Goal: Task Accomplishment & Management: Manage account settings

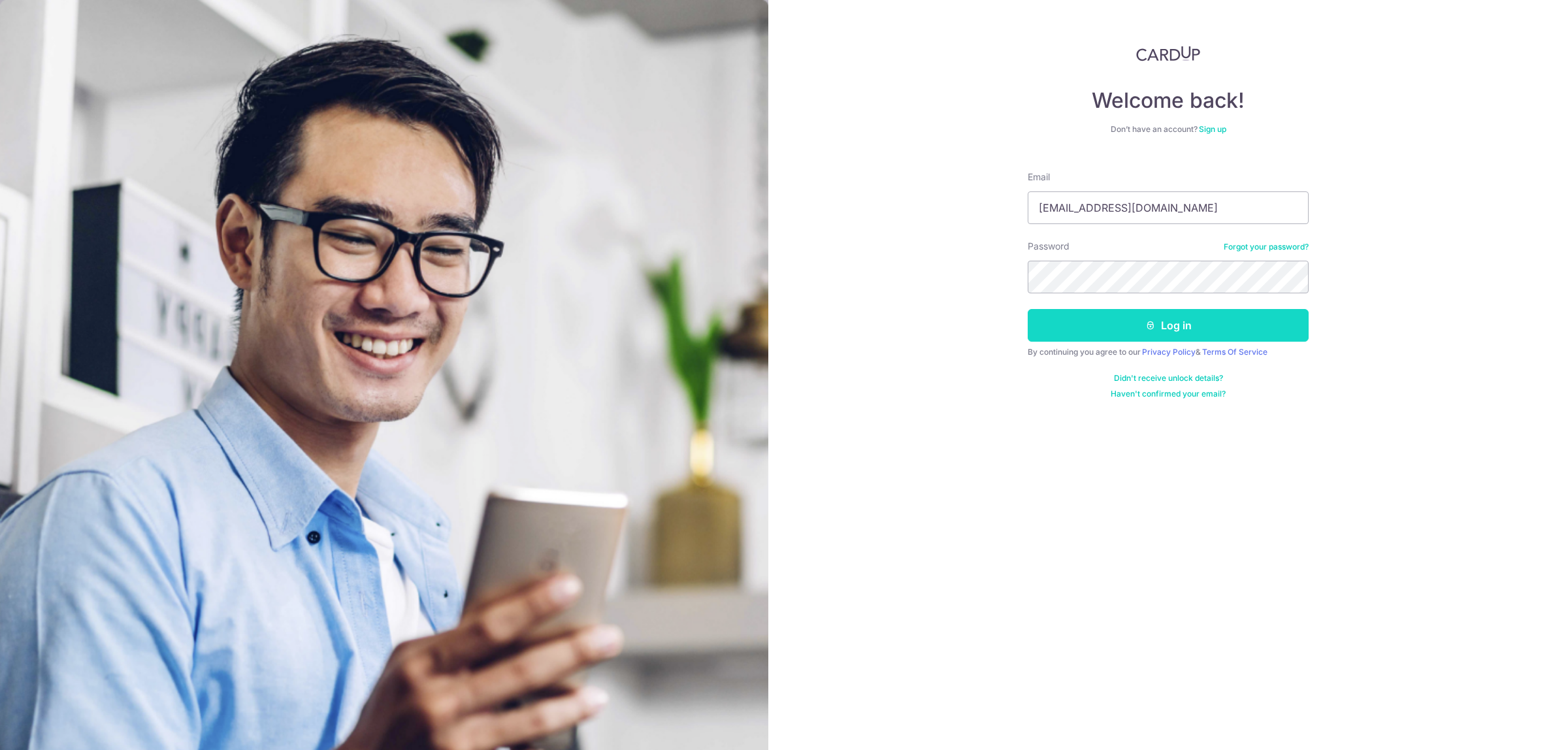
click at [1083, 313] on button "Log in" at bounding box center [1167, 325] width 281 height 33
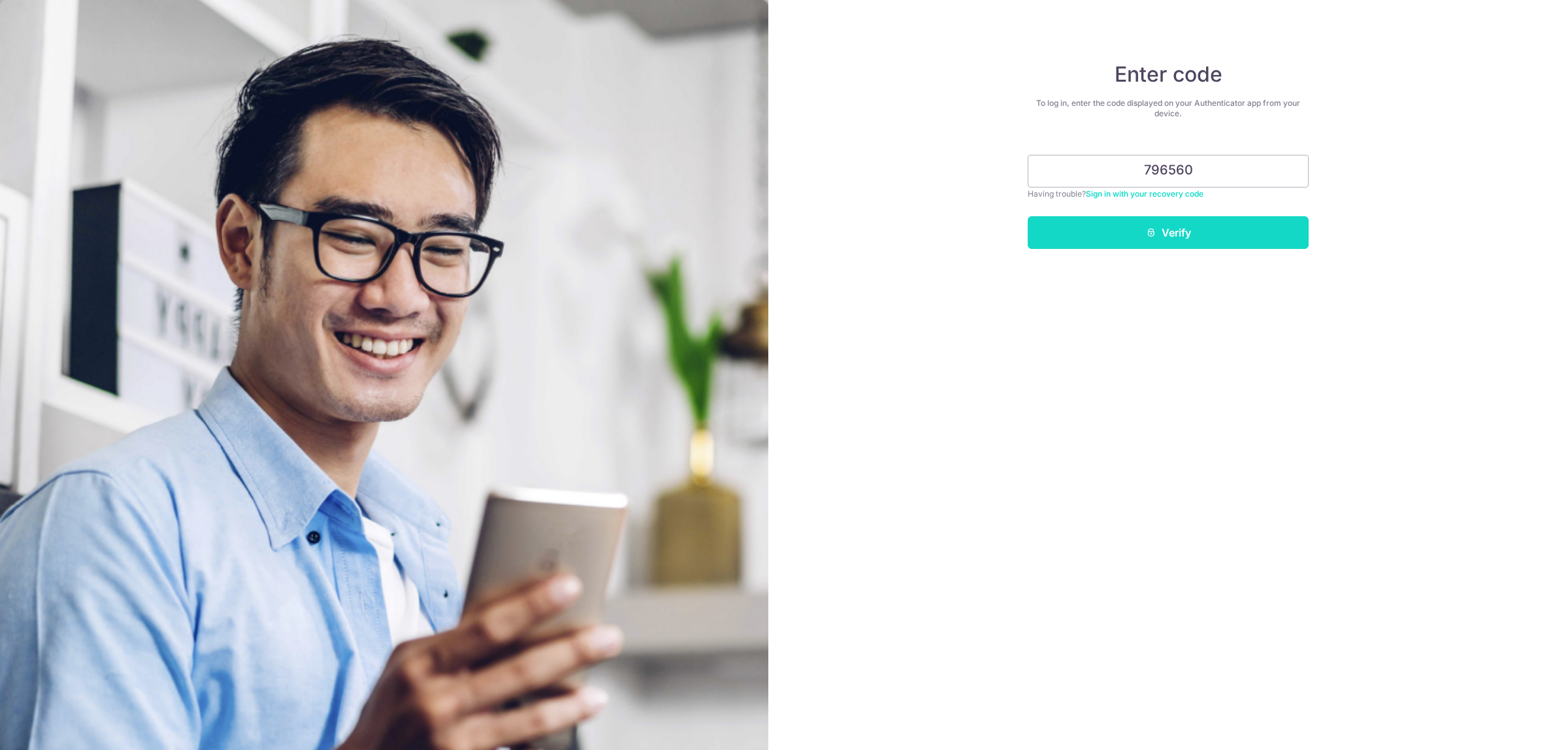
type input "796560"
click at [1140, 231] on button "Verify" at bounding box center [1167, 232] width 281 height 33
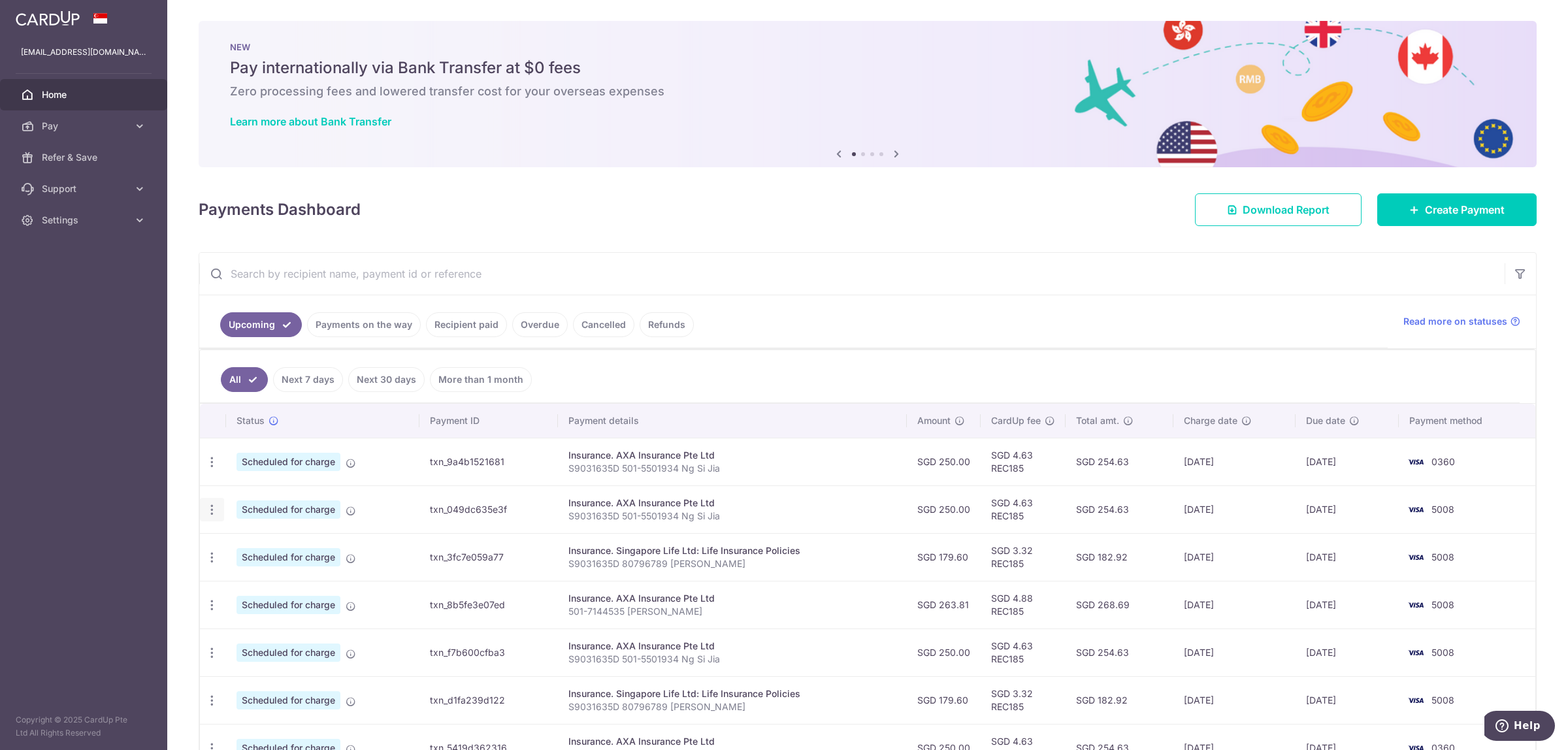
click at [210, 509] on icon "button" at bounding box center [212, 510] width 14 height 14
click at [256, 550] on span "Update payment" at bounding box center [281, 546] width 89 height 16
radio input "true"
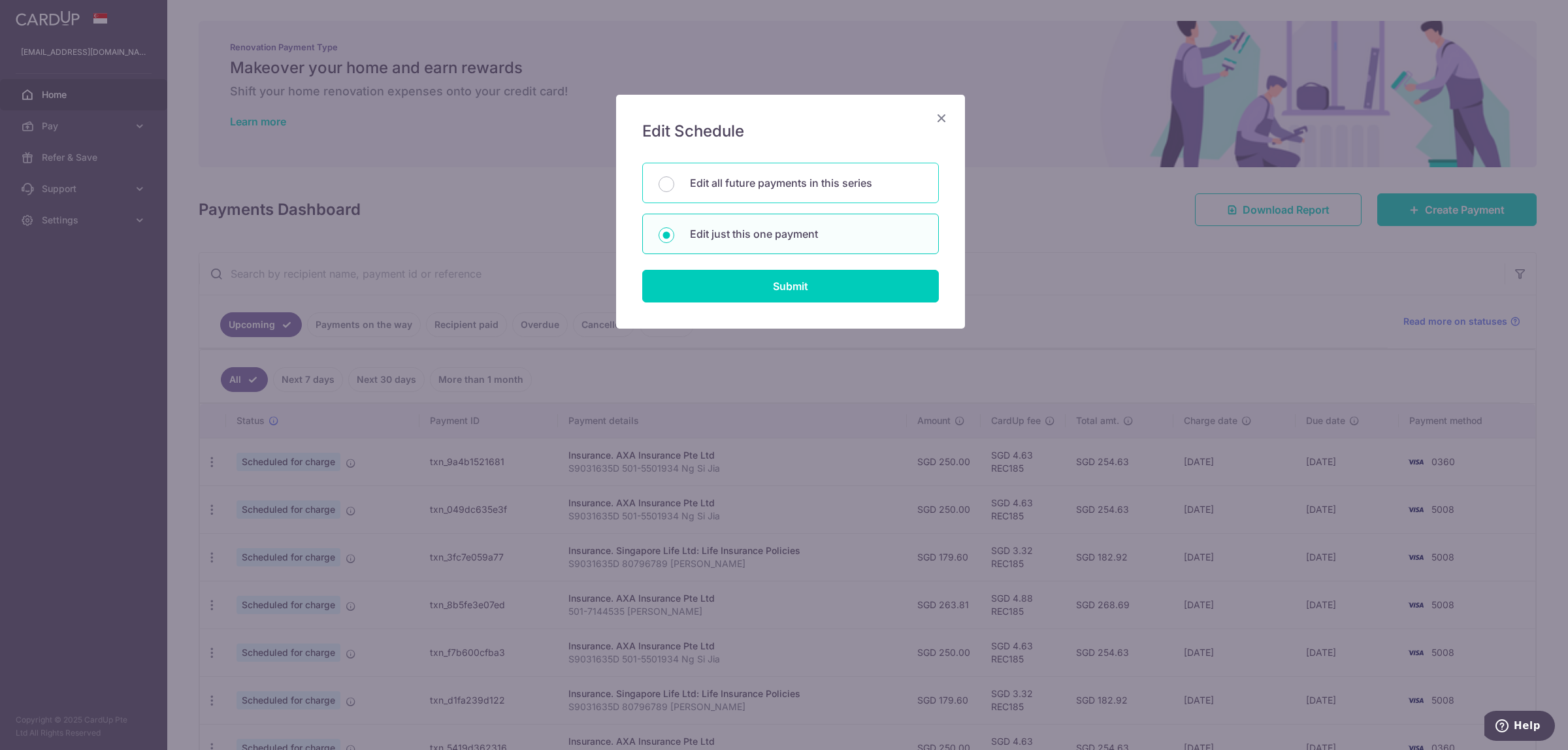
click at [709, 178] on p "Edit all future payments in this series" at bounding box center [806, 183] width 233 height 16
click at [674, 178] on input "Edit all future payments in this series" at bounding box center [666, 184] width 16 height 16
radio input "true"
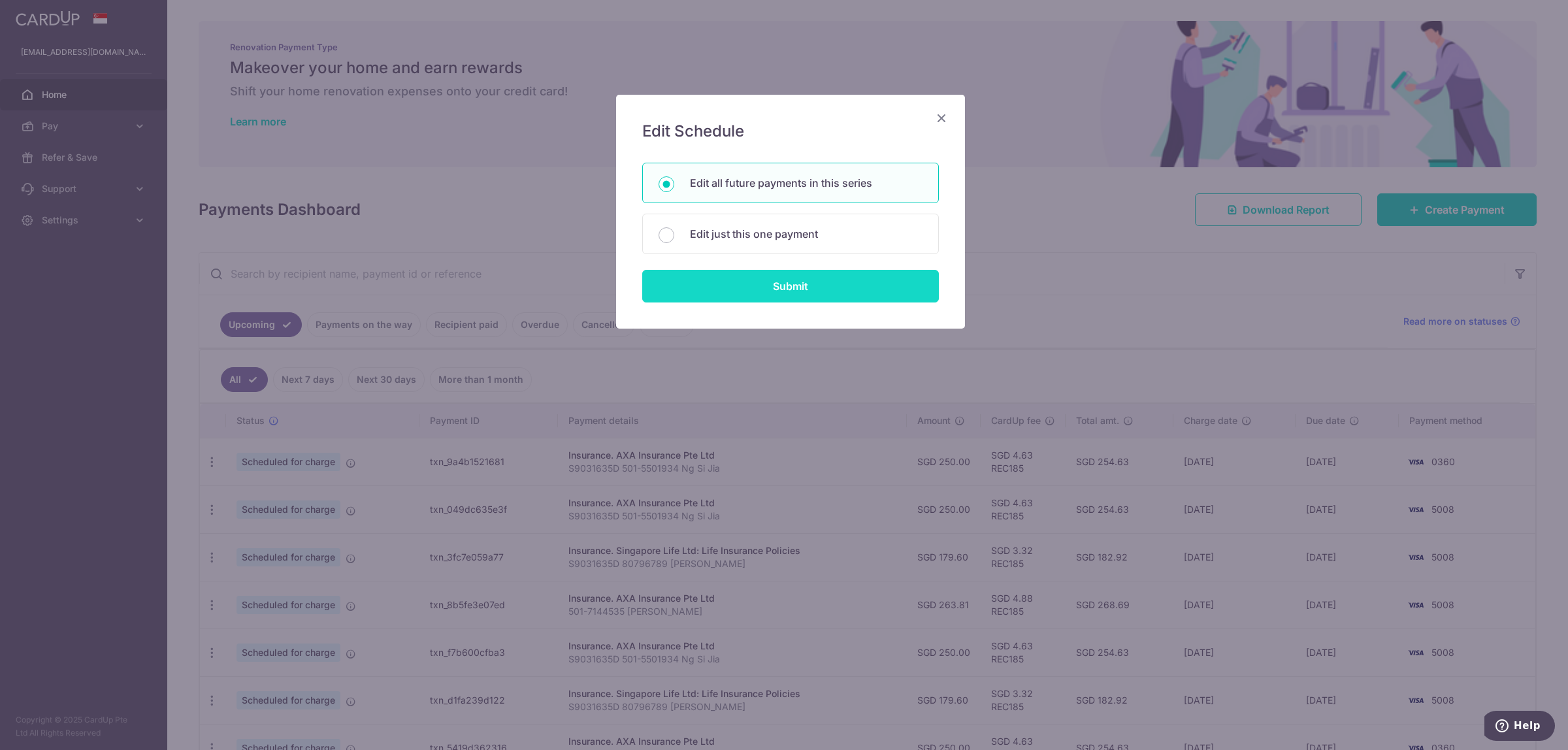
click at [735, 288] on input "Submit" at bounding box center [790, 286] width 297 height 33
radio input "true"
type input "250.00"
type input "S9031635D 501-5501934 Ng Si Jia"
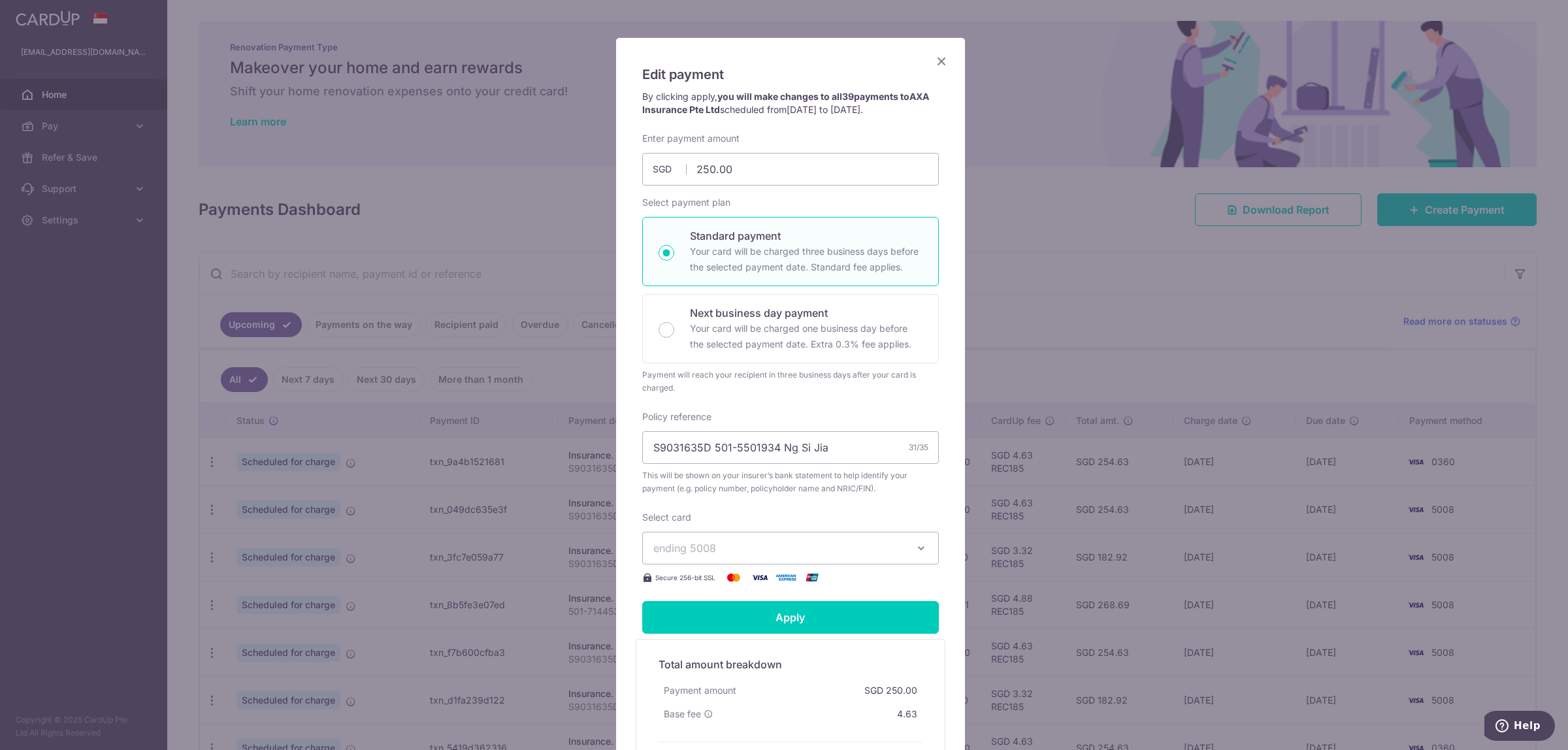
scroll to position [164, 0]
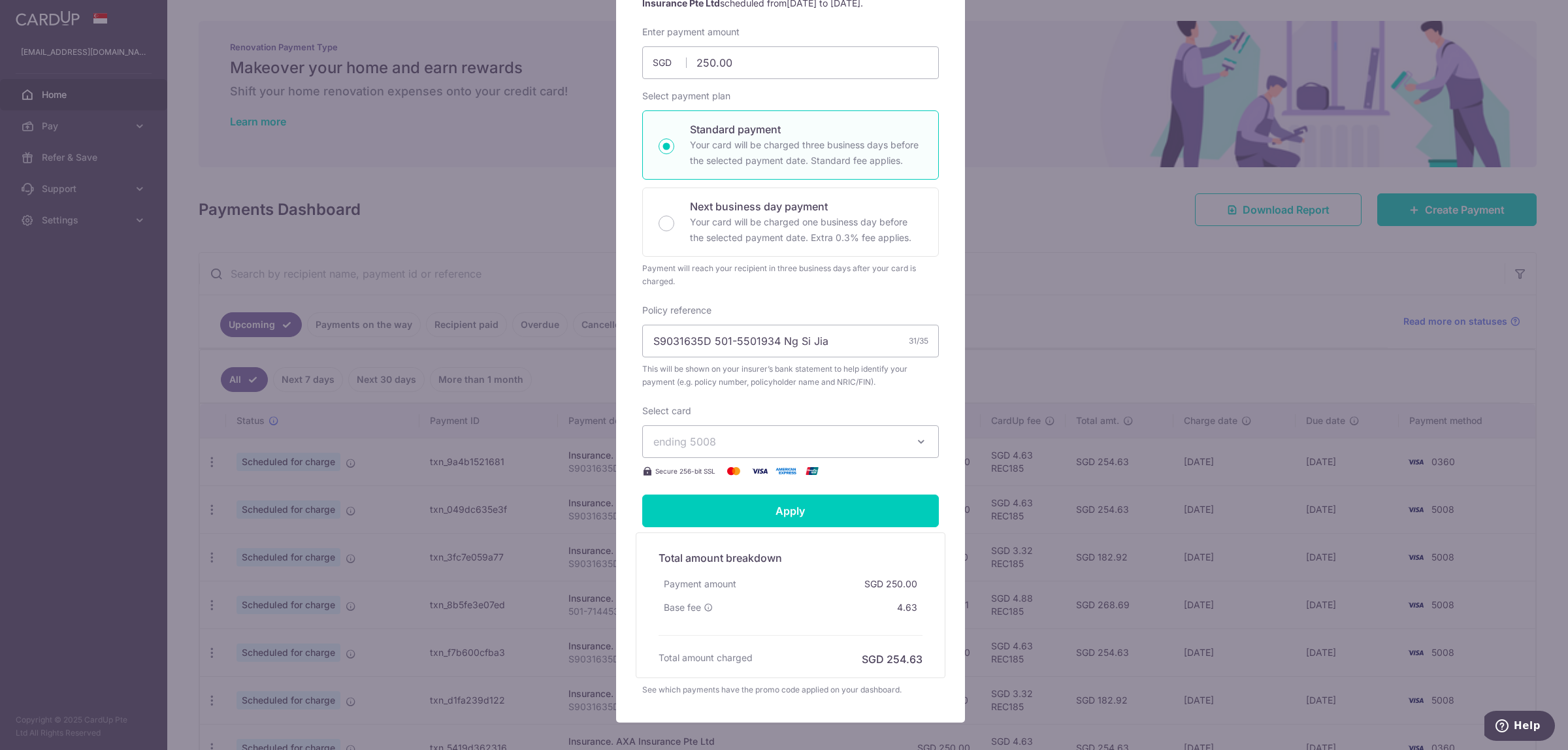
click at [891, 439] on span "ending 5008" at bounding box center [778, 442] width 251 height 16
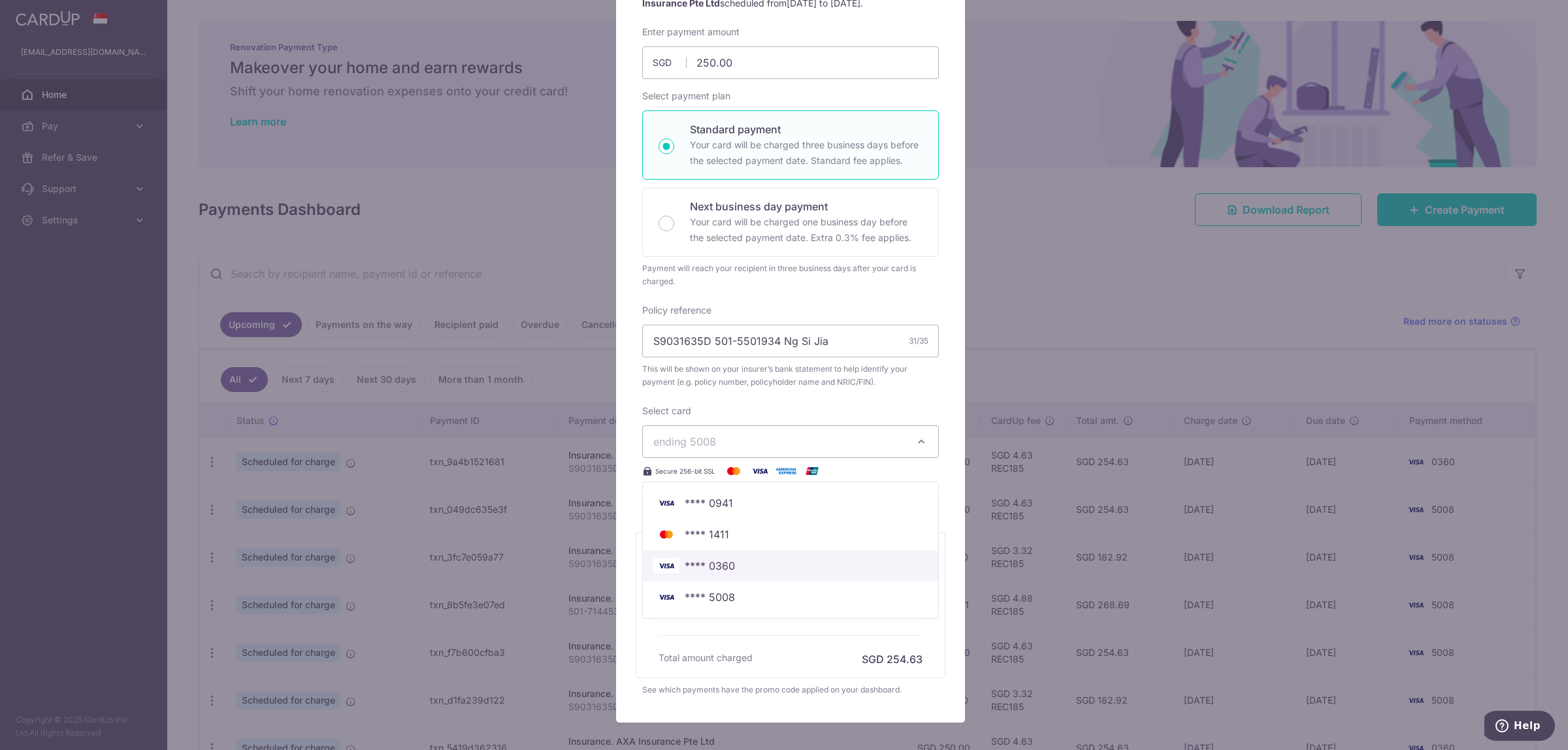
click at [790, 570] on span "**** 0360" at bounding box center [790, 566] width 275 height 16
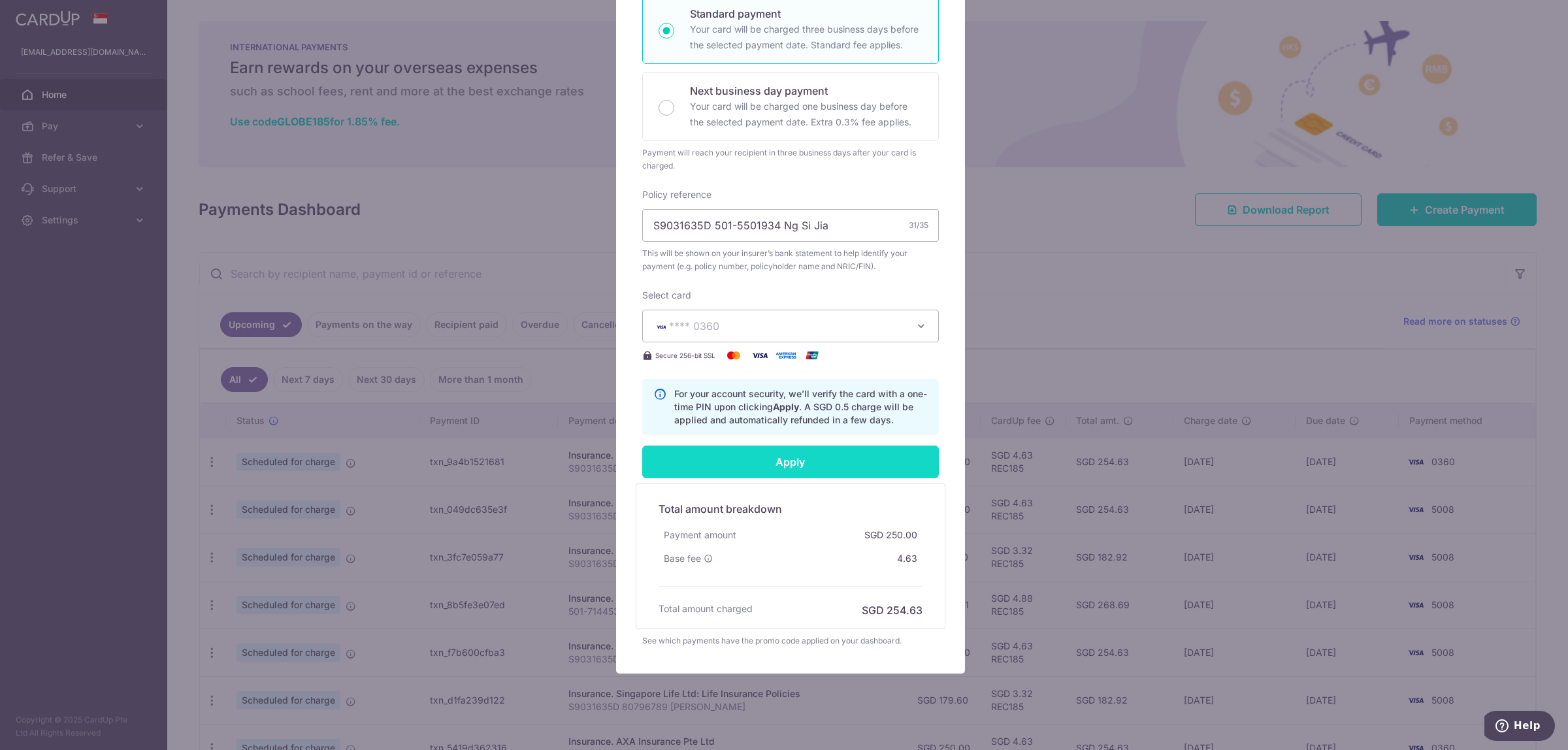
scroll to position [299, 0]
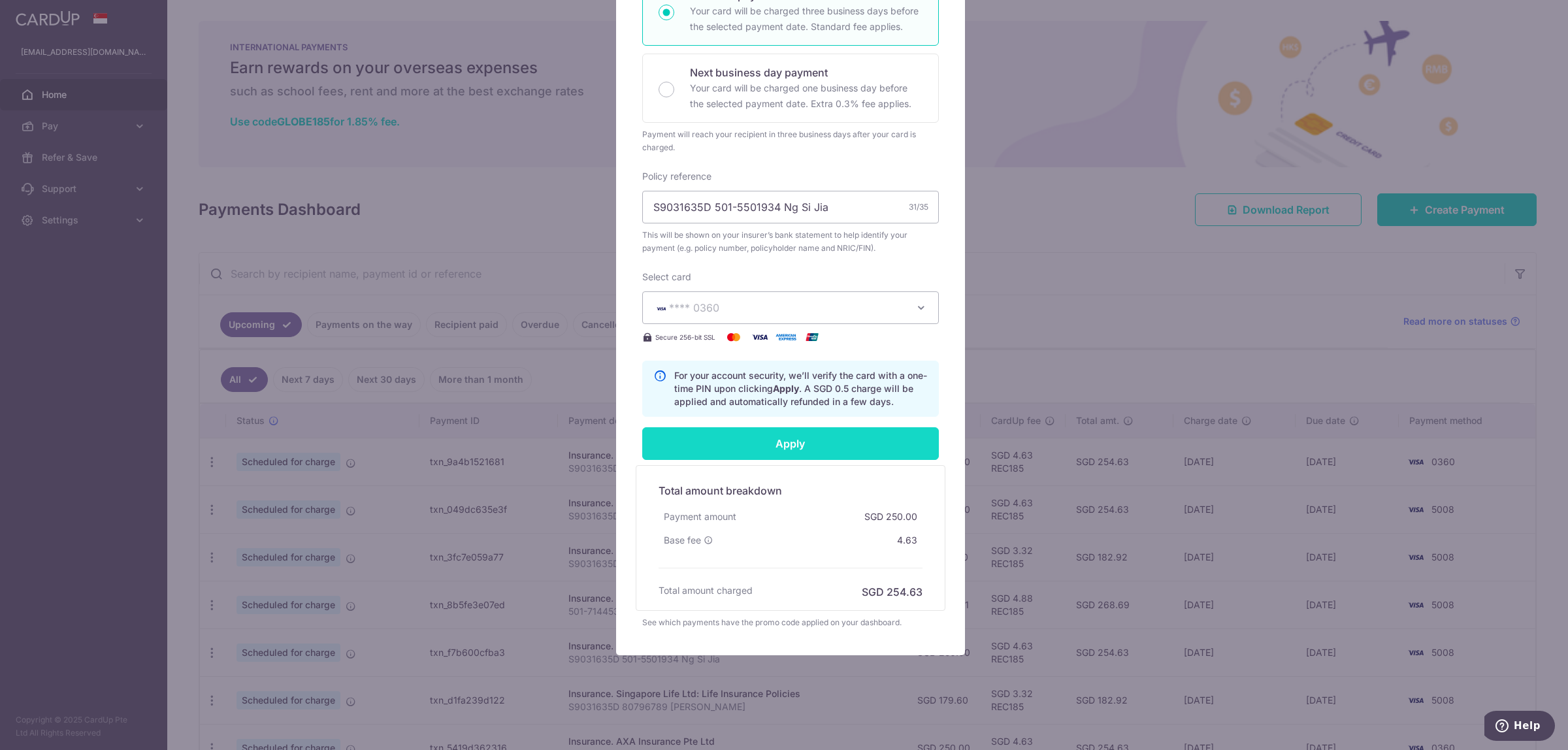
click at [789, 441] on input "Apply" at bounding box center [790, 443] width 297 height 33
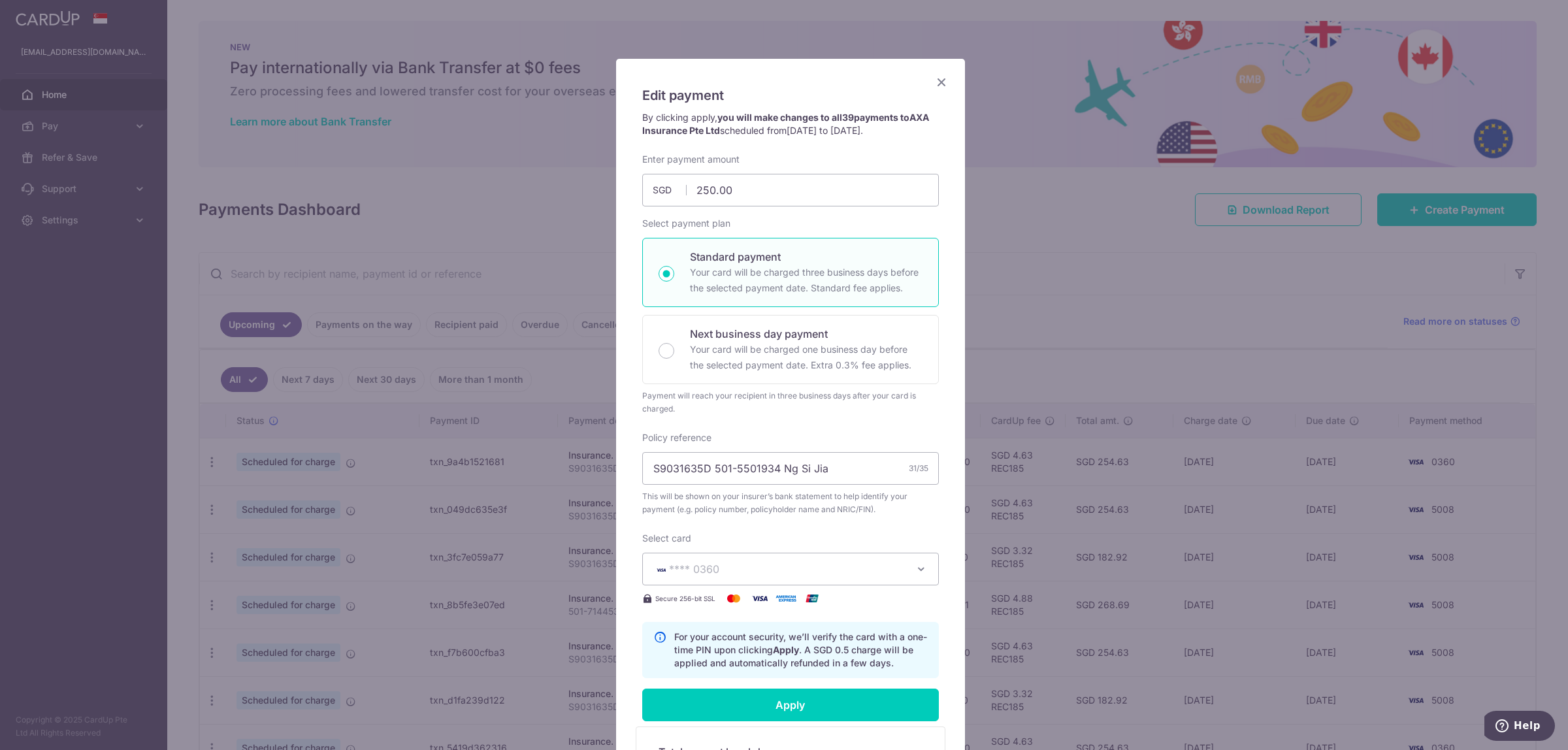
scroll to position [0, 0]
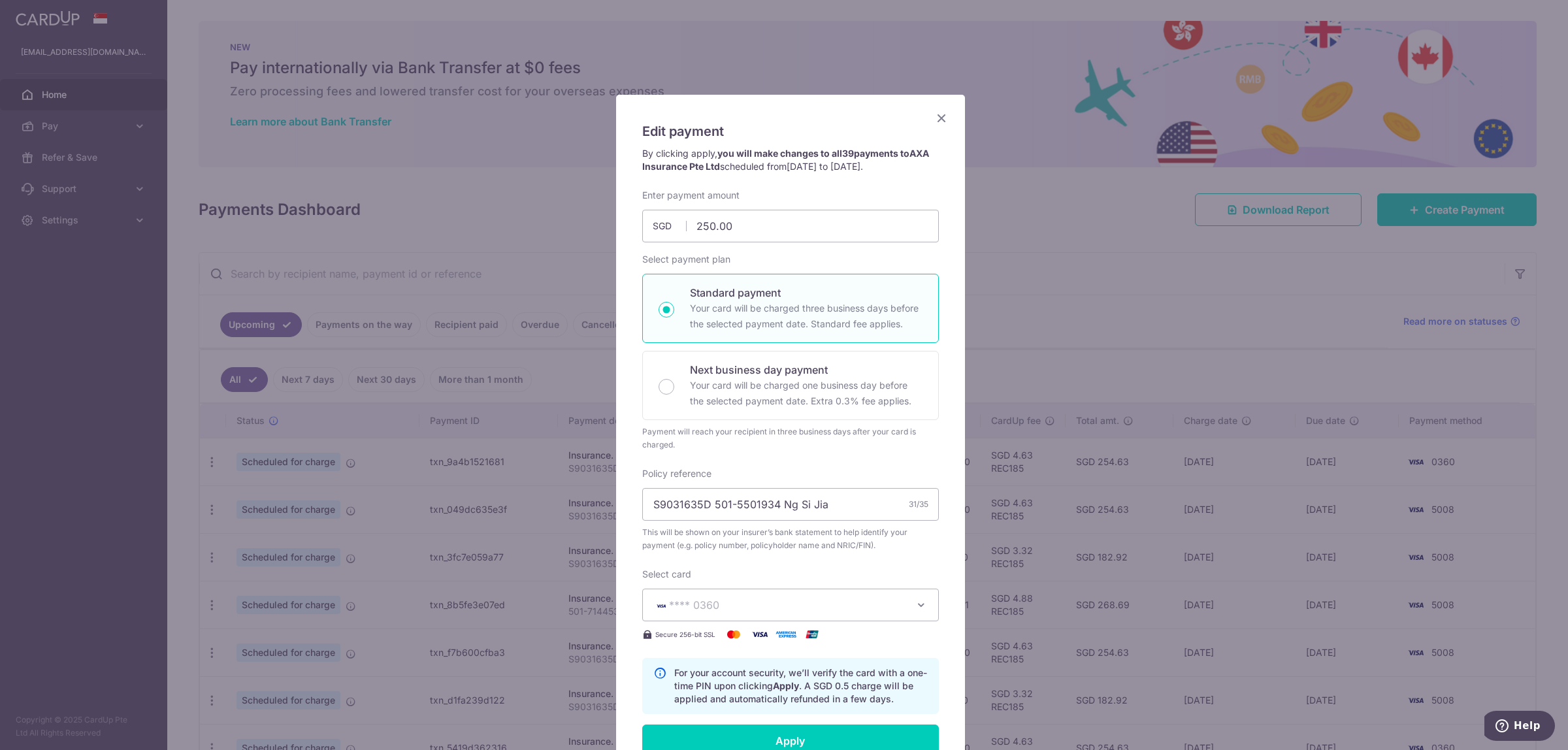
click at [934, 119] on icon "Close" at bounding box center [941, 118] width 16 height 17
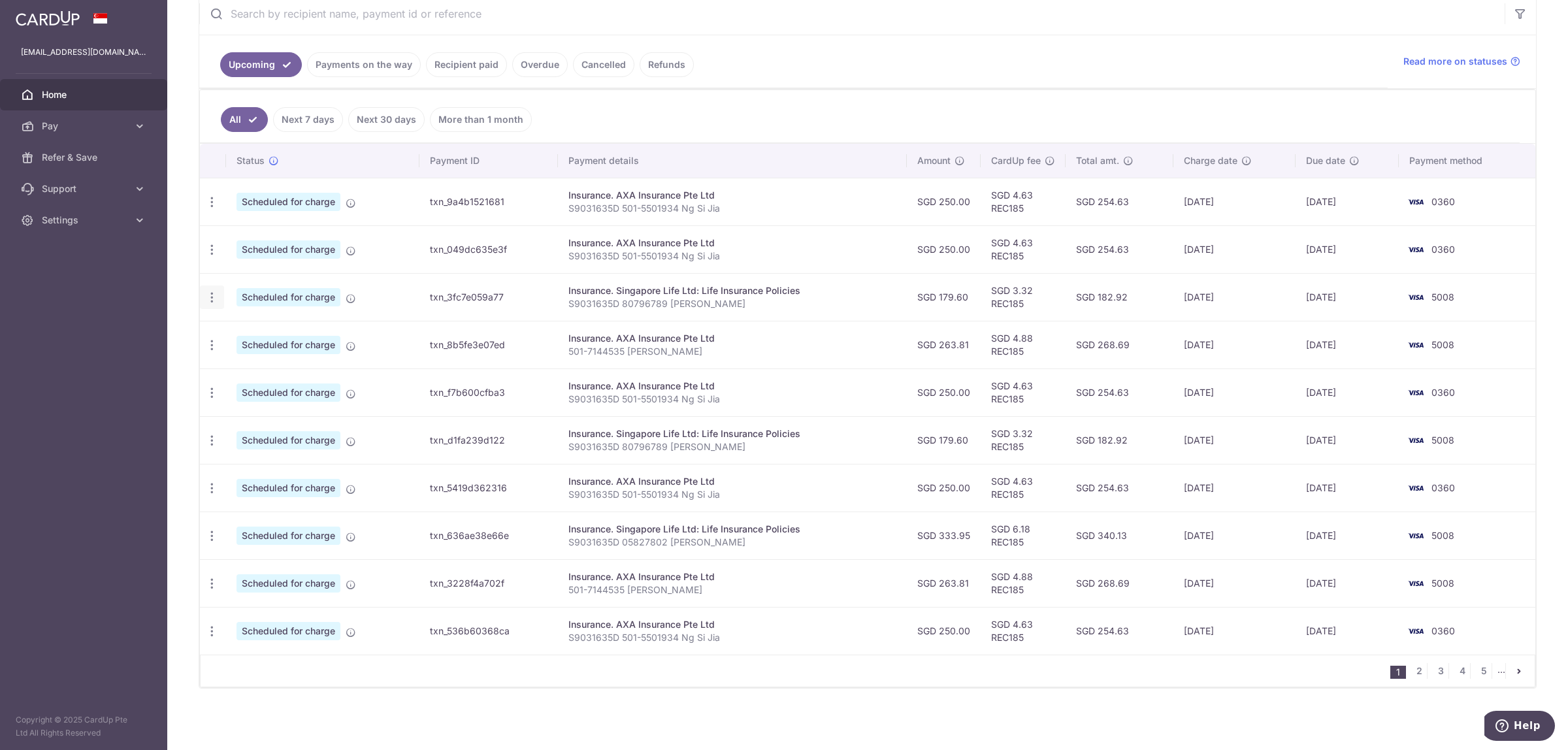
click at [214, 295] on icon "button" at bounding box center [212, 297] width 14 height 14
click at [229, 327] on link "Update payment" at bounding box center [268, 333] width 136 height 31
radio input "true"
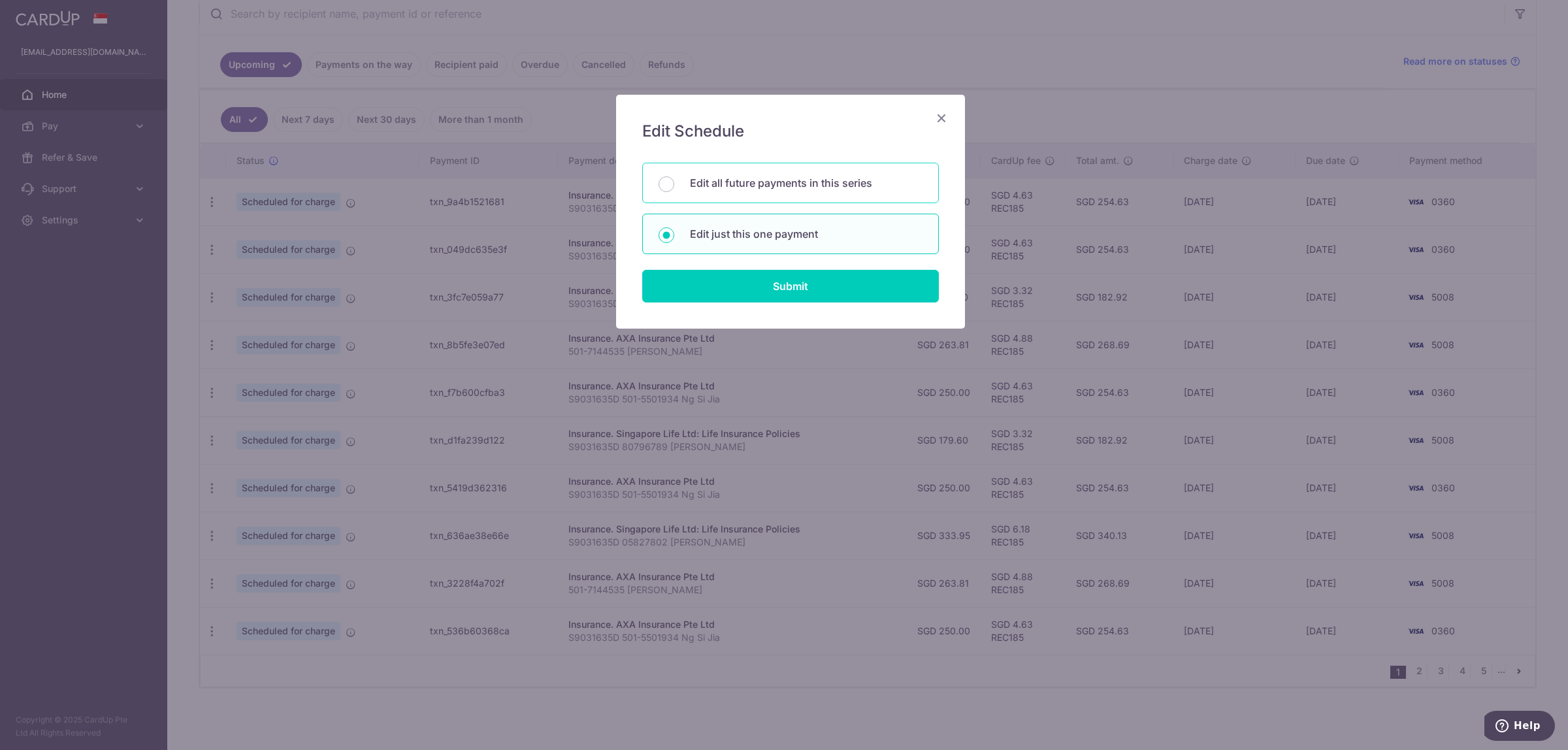
click at [687, 183] on div "Edit all future payments in this series" at bounding box center [790, 183] width 297 height 40
radio input "true"
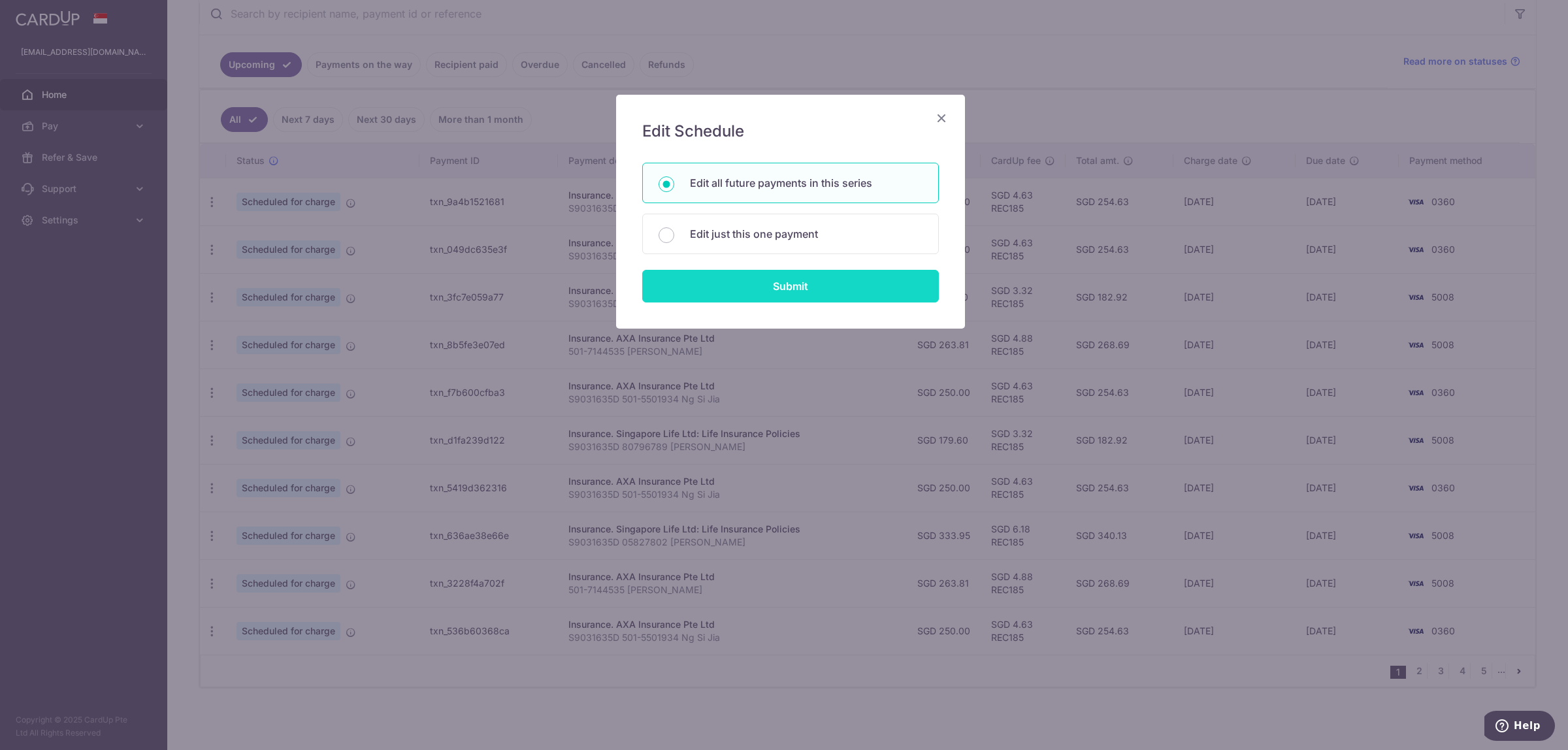
click at [742, 285] on input "Submit" at bounding box center [790, 286] width 297 height 33
radio input "true"
type input "179.60"
type input "S9031635D 80796789 [PERSON_NAME]"
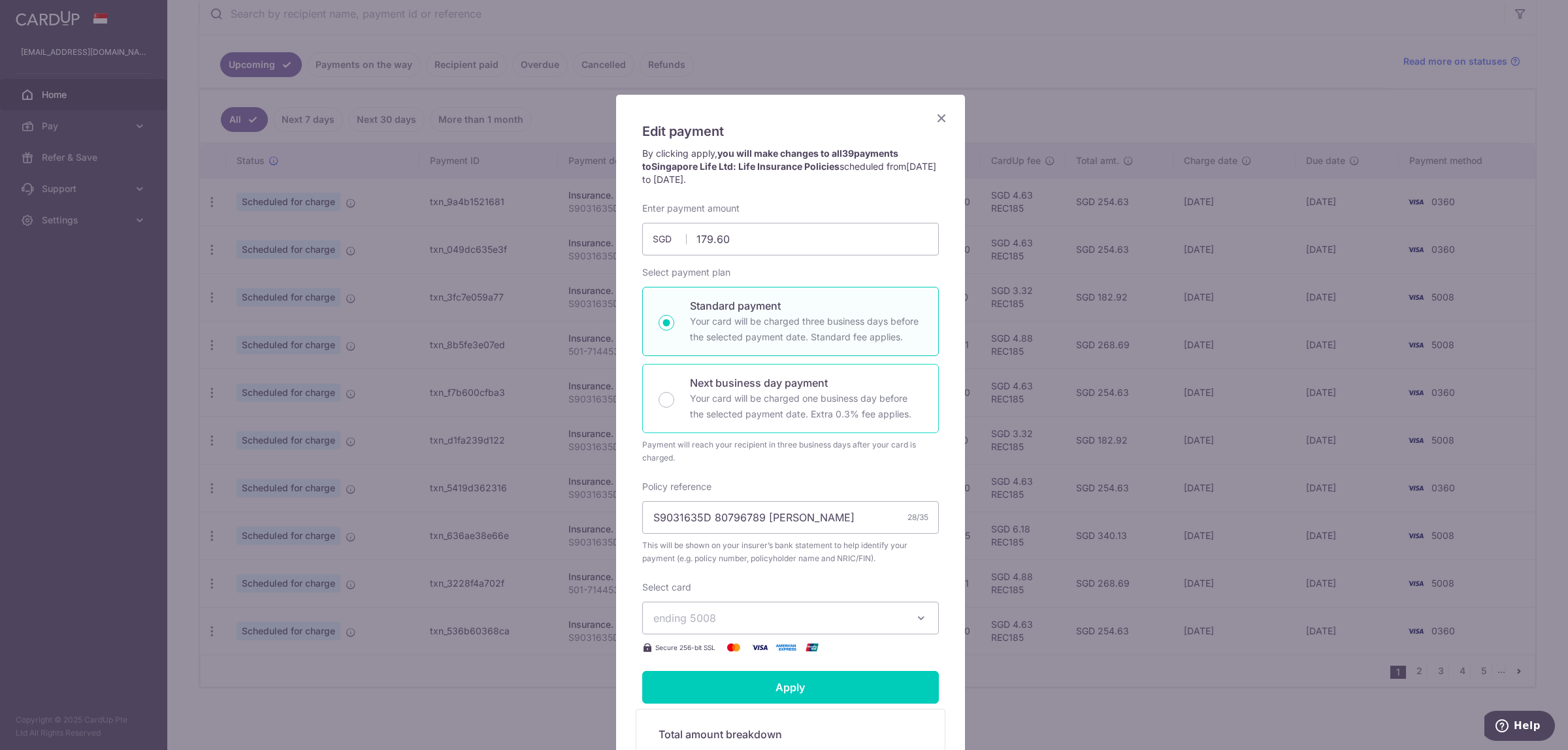
scroll to position [82, 0]
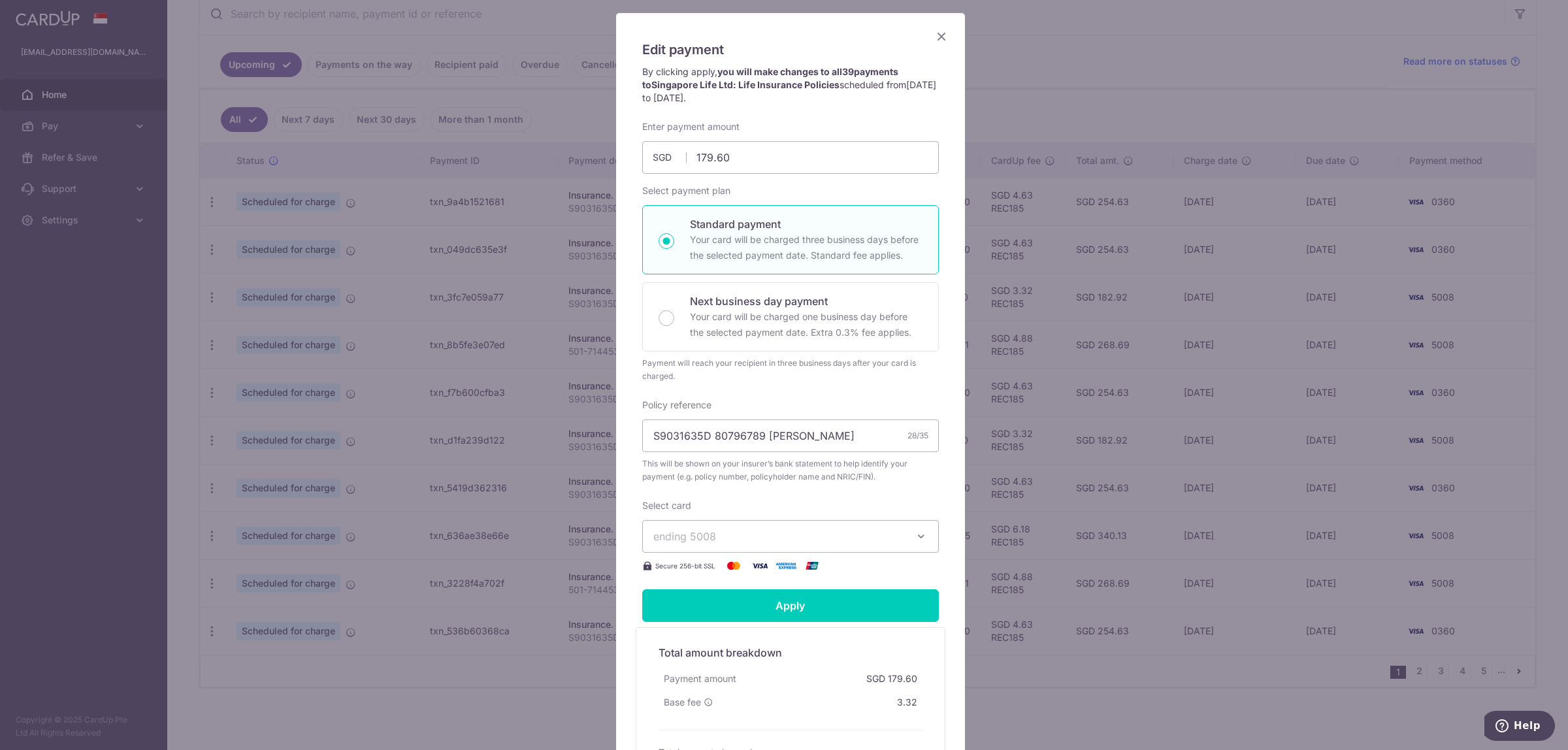
click at [743, 530] on span "ending 5008" at bounding box center [778, 536] width 251 height 16
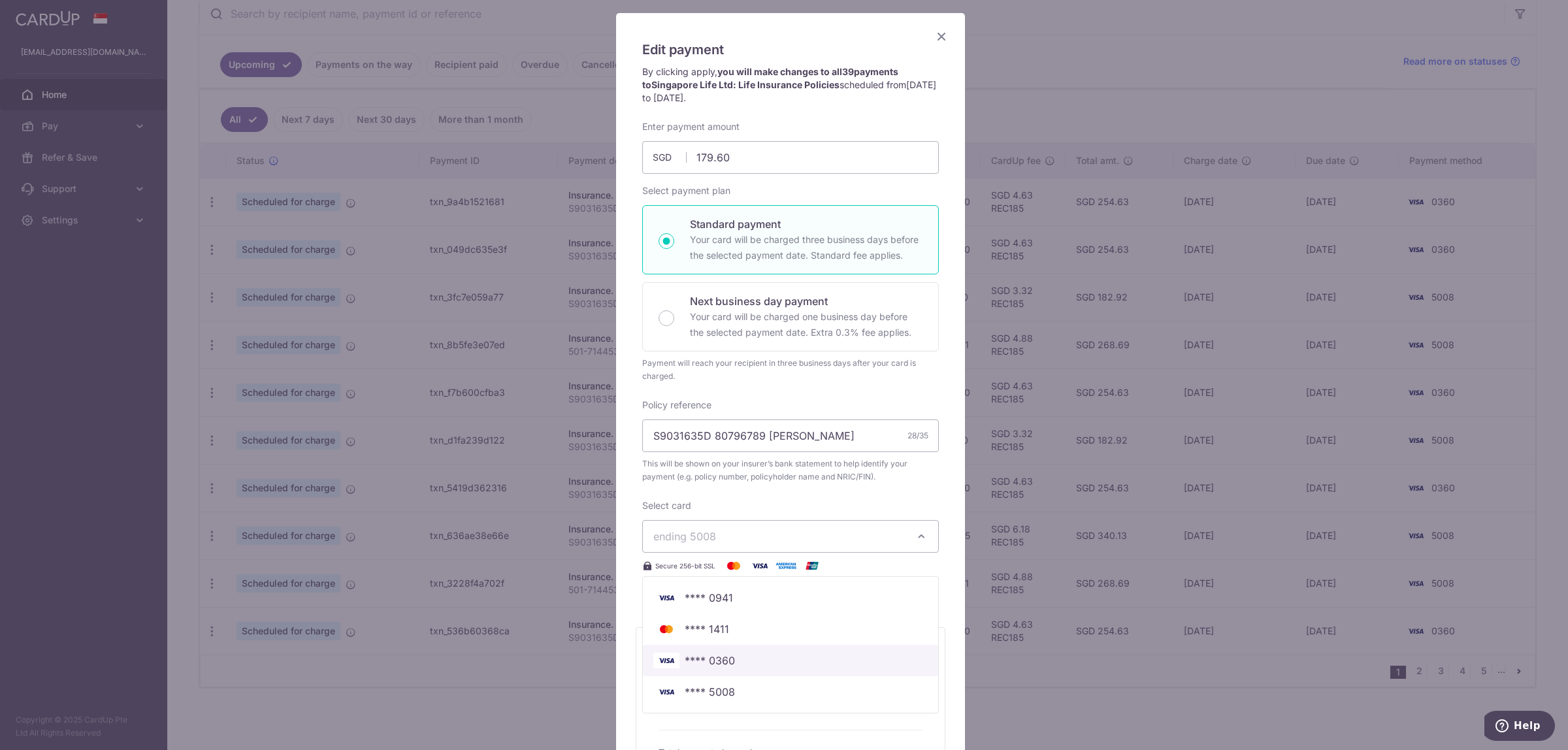
click at [736, 655] on span "**** 0360" at bounding box center [790, 660] width 275 height 16
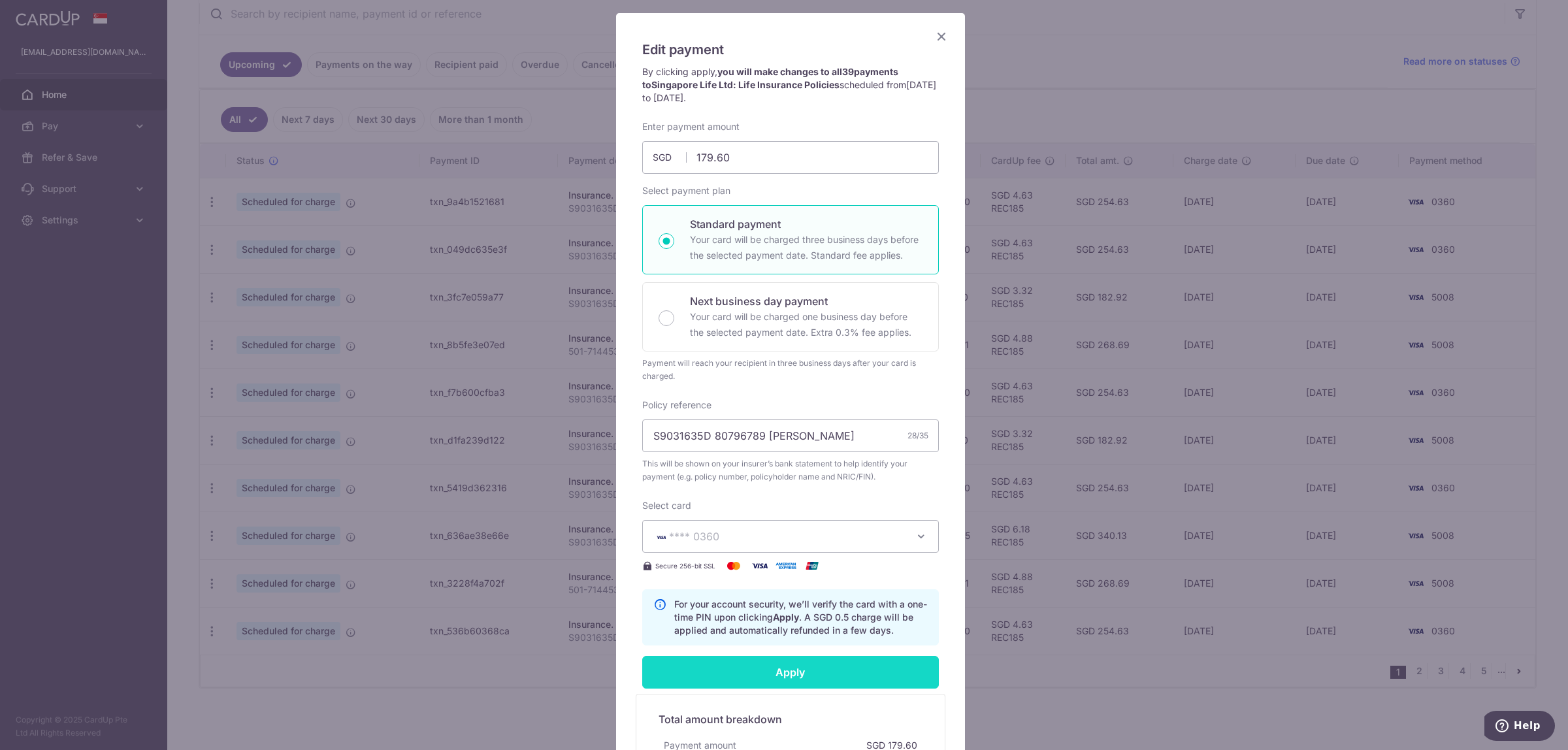
click at [751, 666] on input "Apply" at bounding box center [790, 672] width 297 height 33
type input "Successfully Applied"
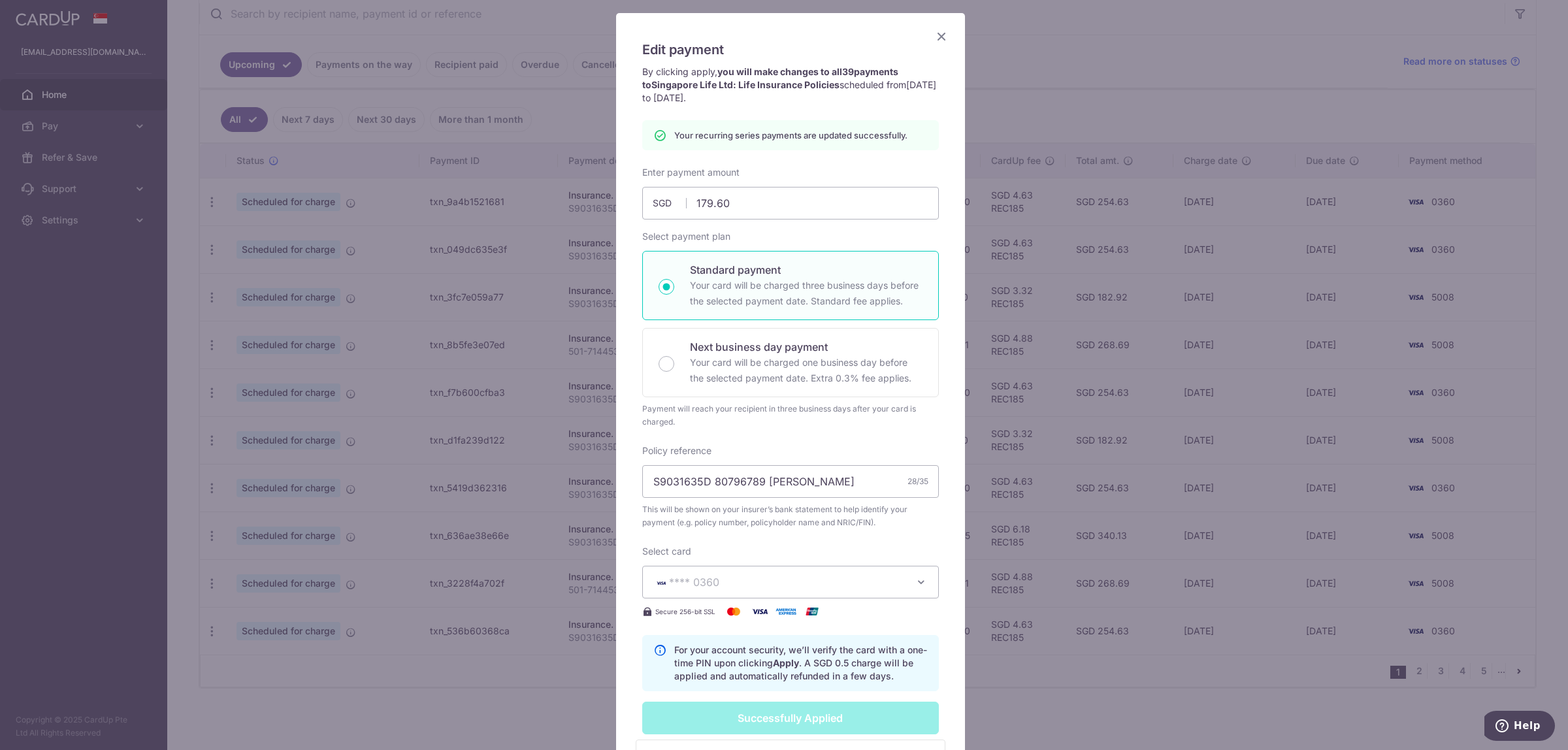
click at [936, 37] on icon "Close" at bounding box center [941, 37] width 16 height 17
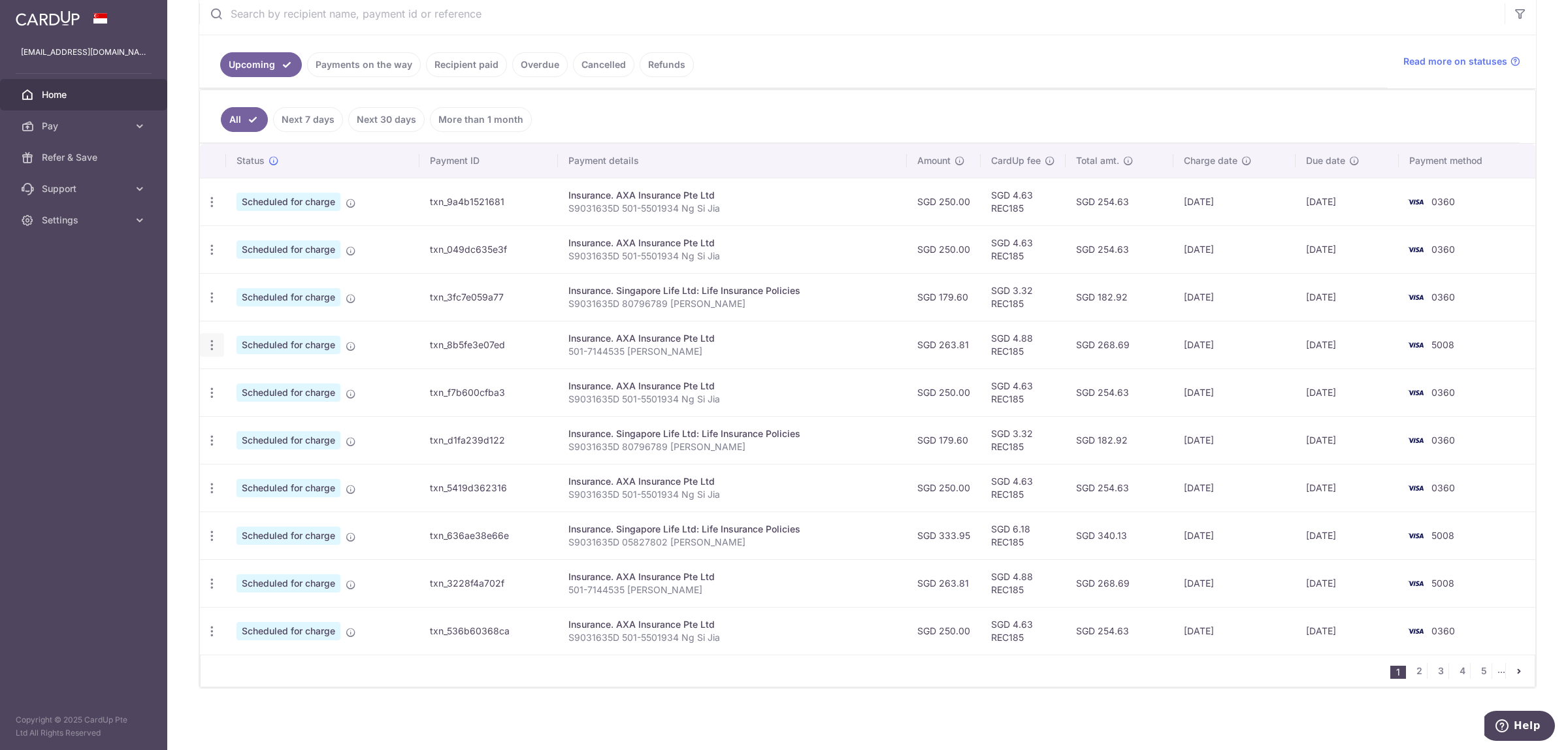
click at [214, 340] on icon "button" at bounding box center [212, 345] width 14 height 14
click at [241, 378] on span "Update payment" at bounding box center [281, 381] width 89 height 16
radio input "true"
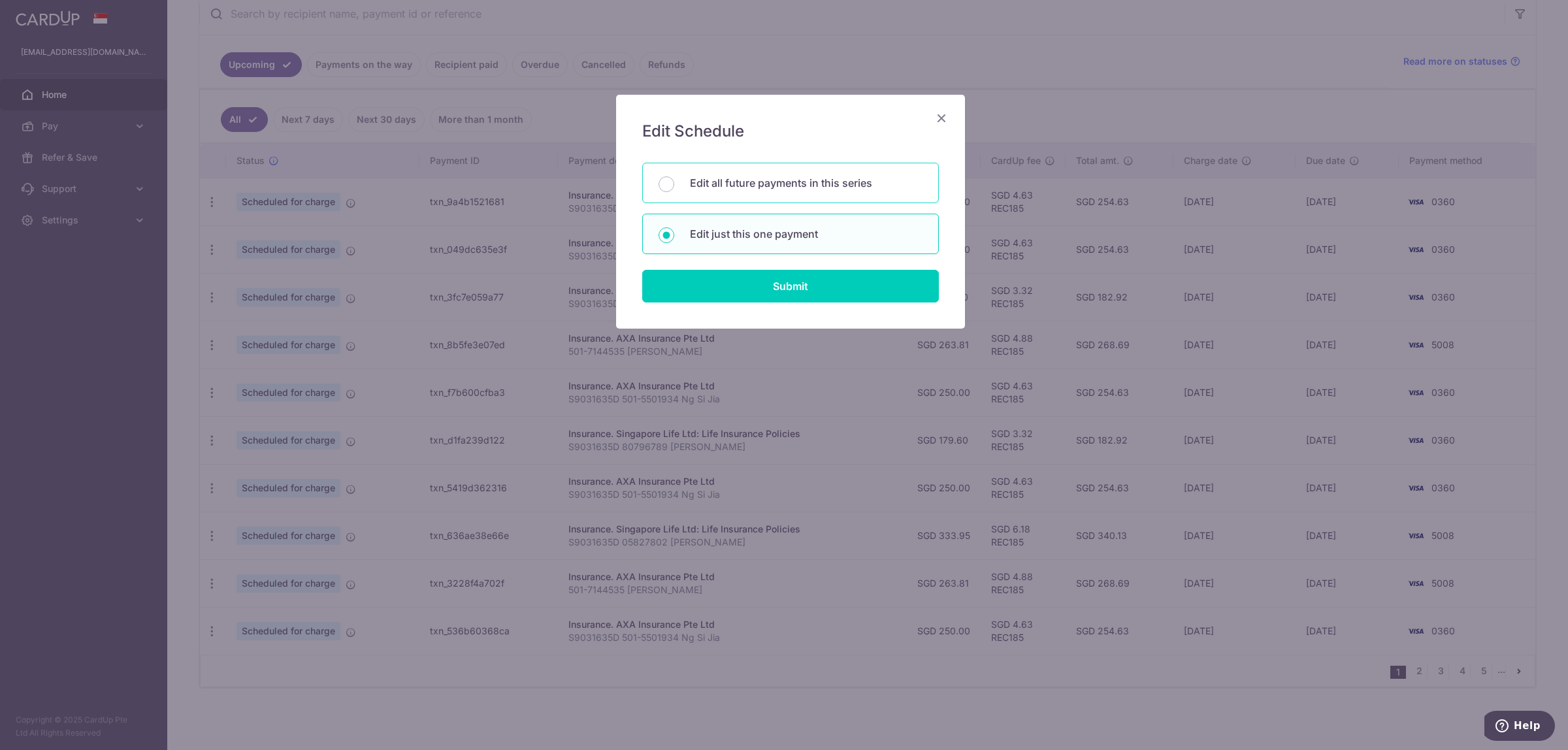
click at [720, 187] on p "Edit all future payments in this series" at bounding box center [806, 183] width 233 height 16
click at [674, 187] on input "Edit all future payments in this series" at bounding box center [666, 184] width 16 height 16
radio input "true"
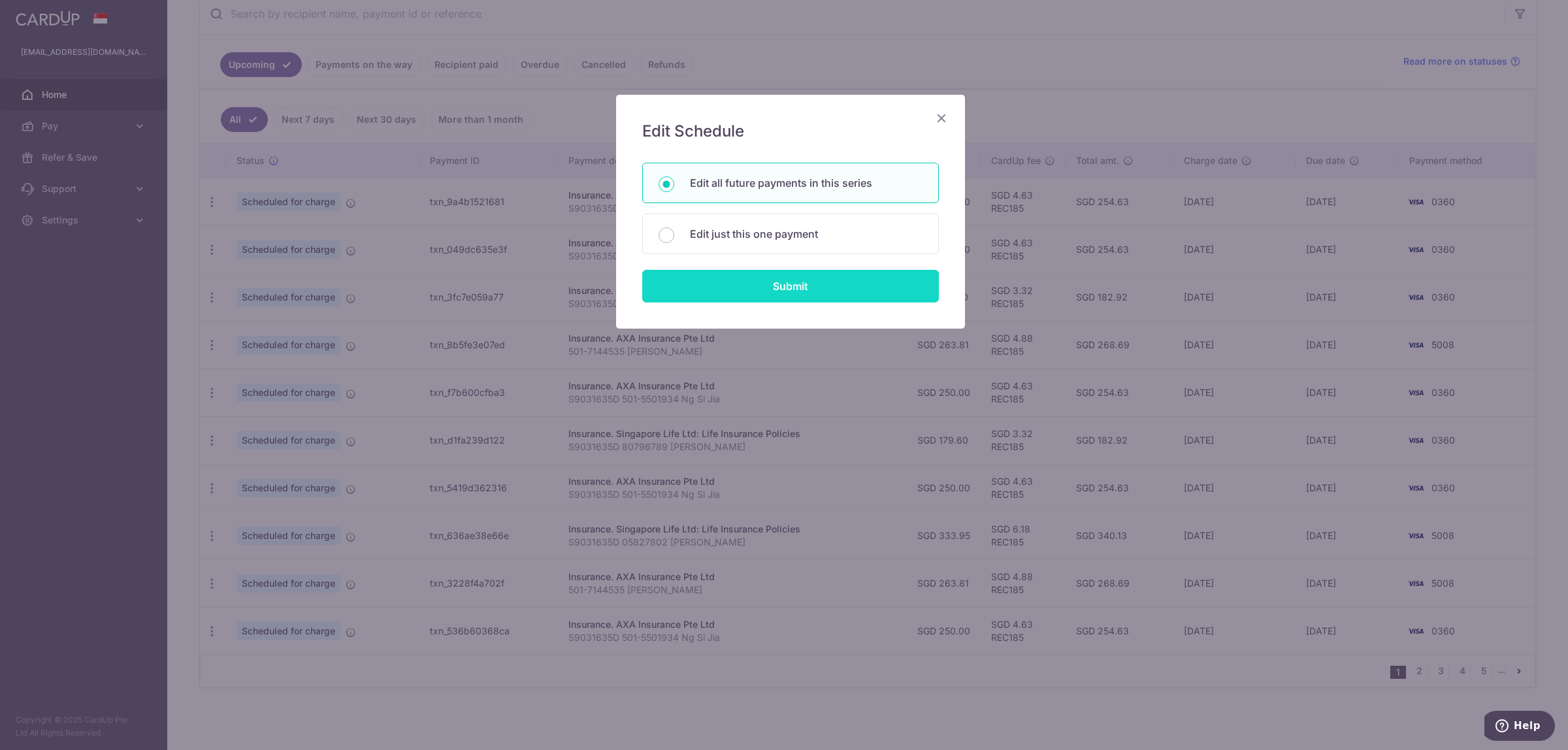
click at [752, 288] on input "Submit" at bounding box center [790, 286] width 297 height 33
radio input "true"
type input "263.81"
type input "501-7144535 [PERSON_NAME]"
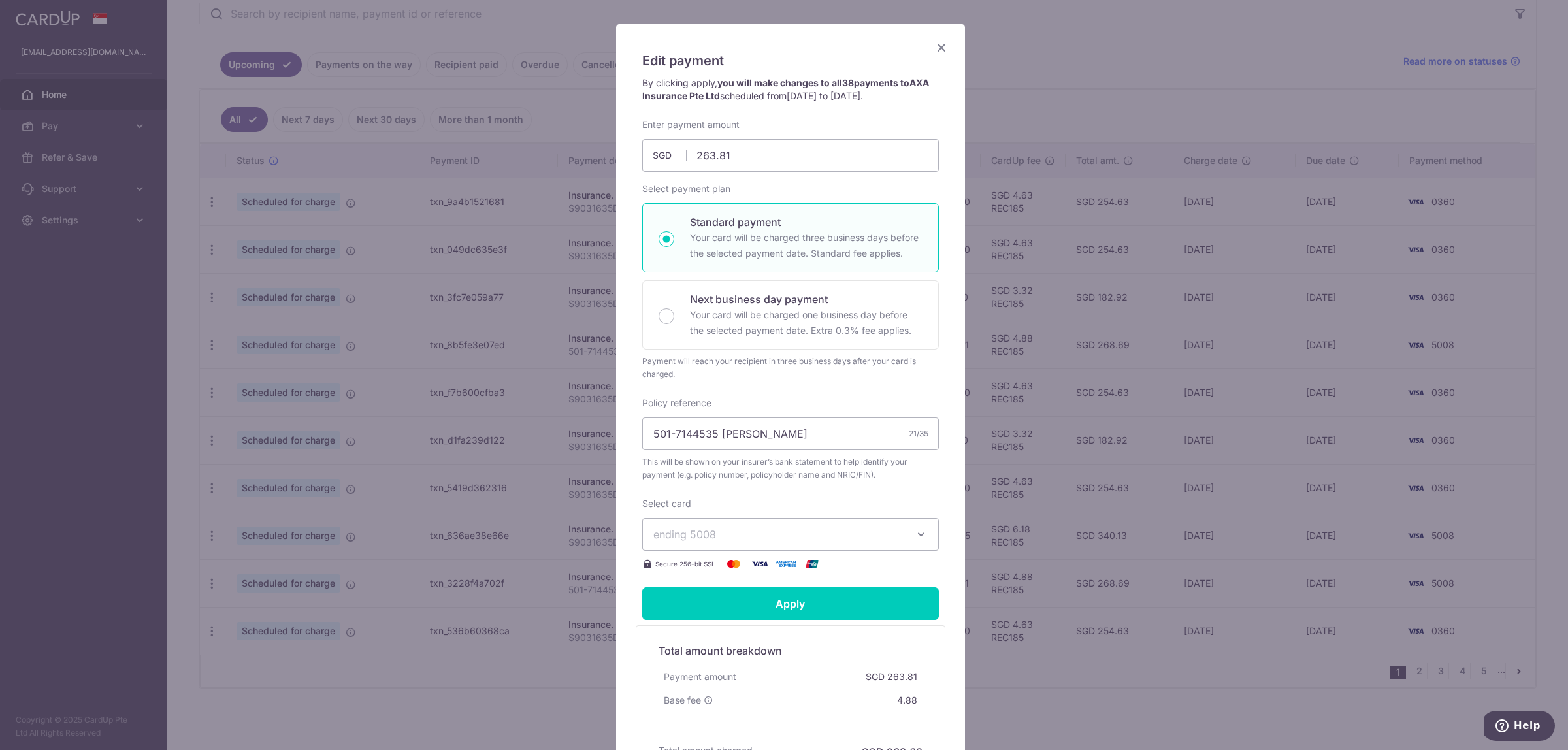
scroll to position [164, 0]
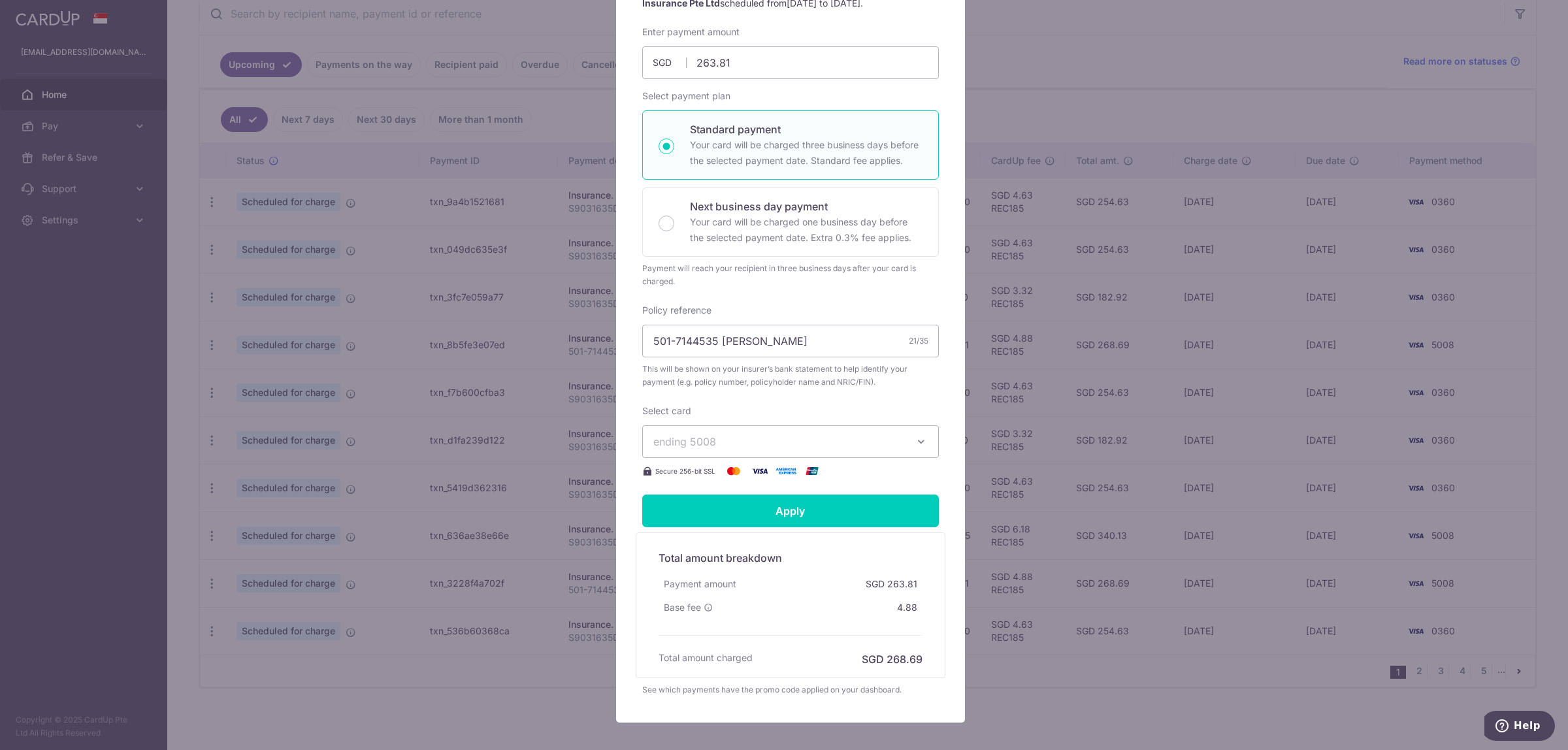
click at [786, 445] on span "ending 5008" at bounding box center [778, 442] width 251 height 16
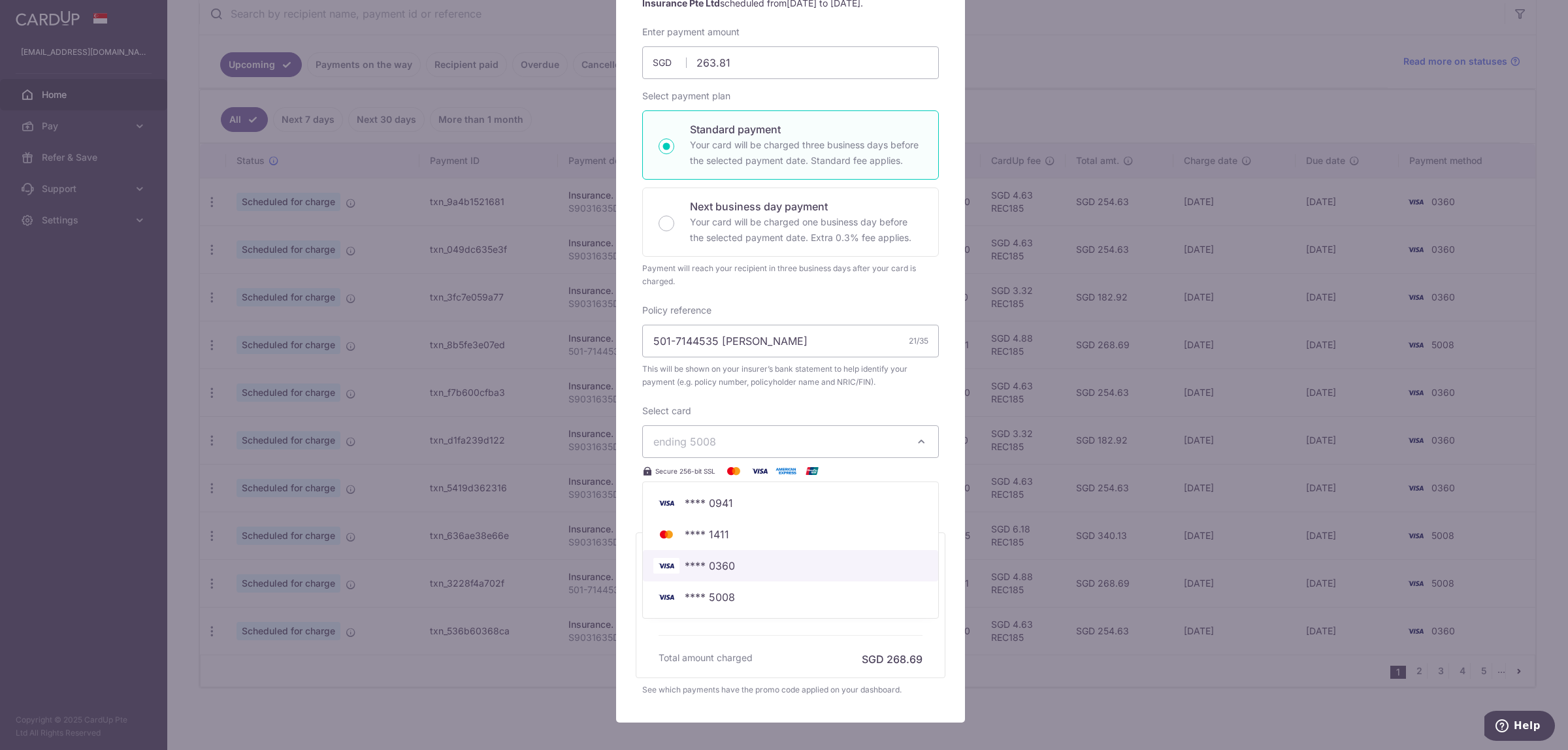
click at [766, 569] on span "**** 0360" at bounding box center [790, 566] width 275 height 16
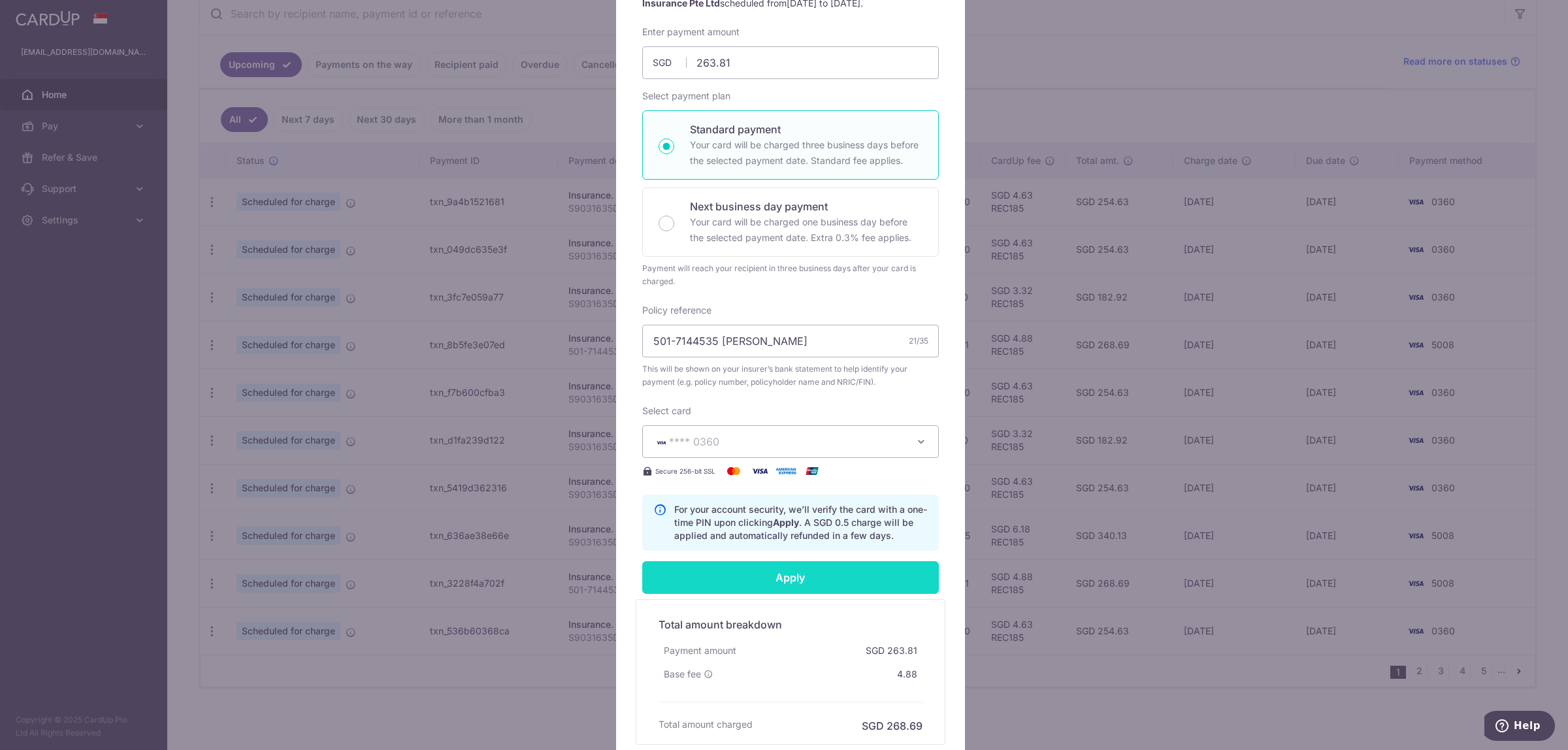
click at [771, 580] on input "Apply" at bounding box center [790, 577] width 297 height 33
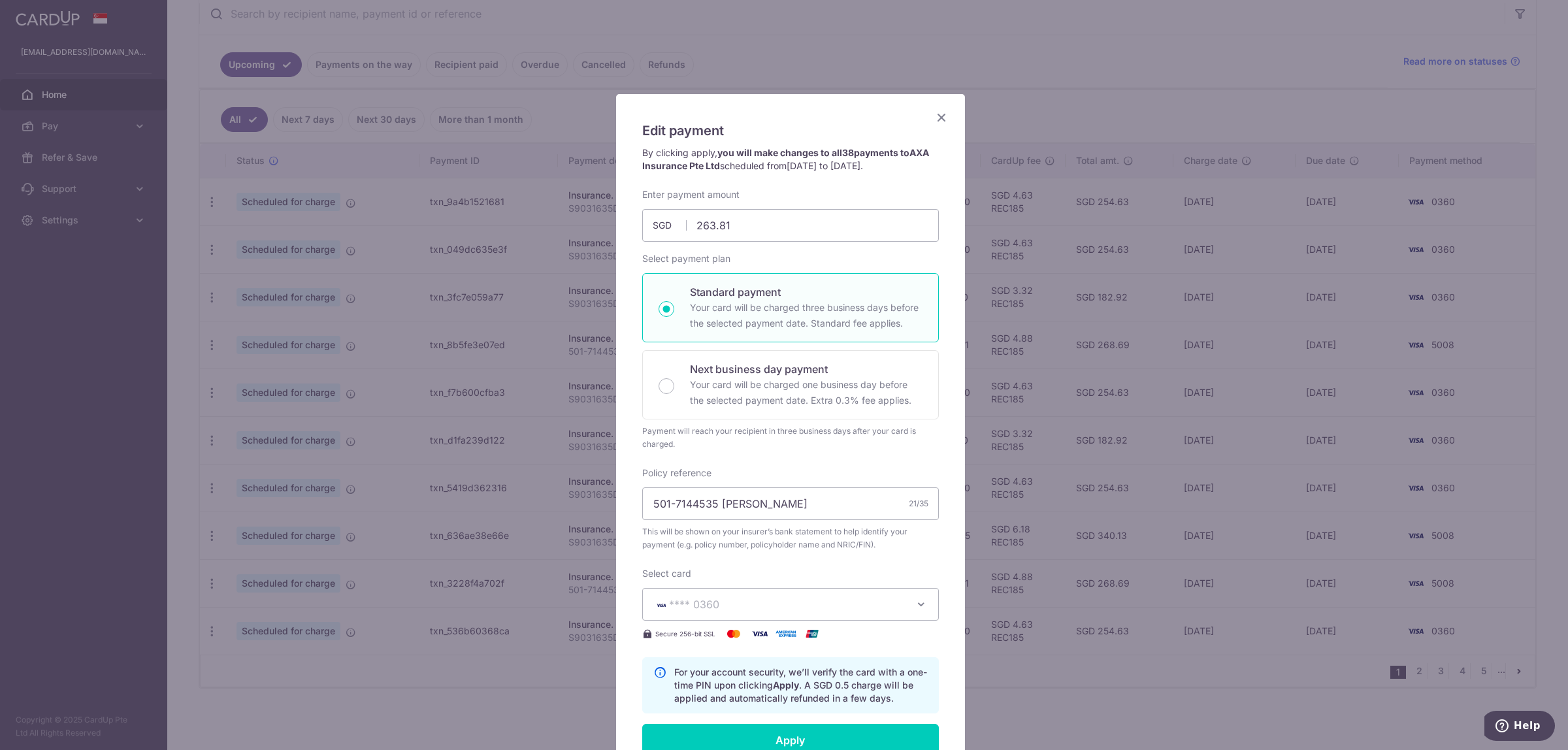
scroll to position [0, 0]
type input "Successfully Applied"
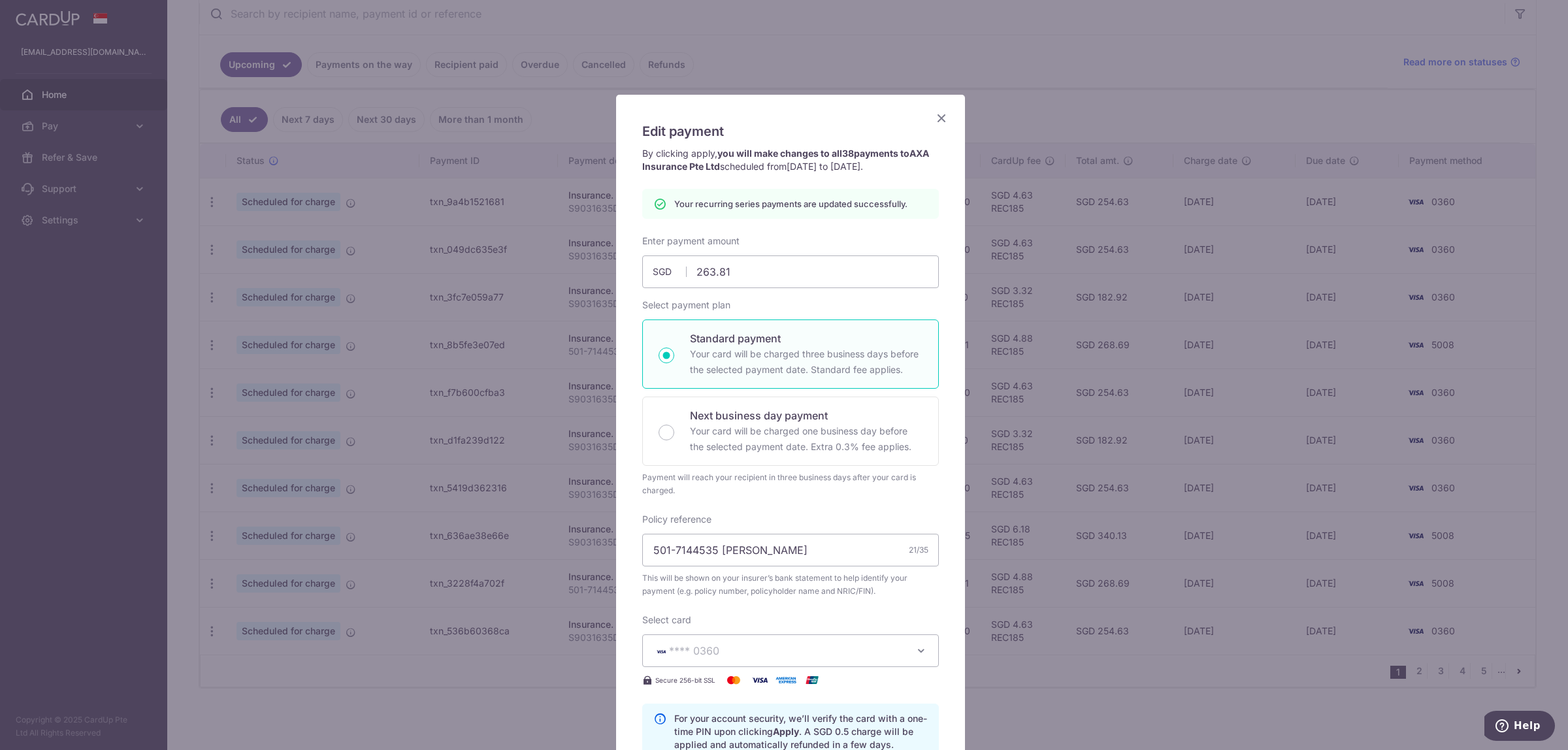
click at [934, 116] on icon "Close" at bounding box center [941, 118] width 16 height 17
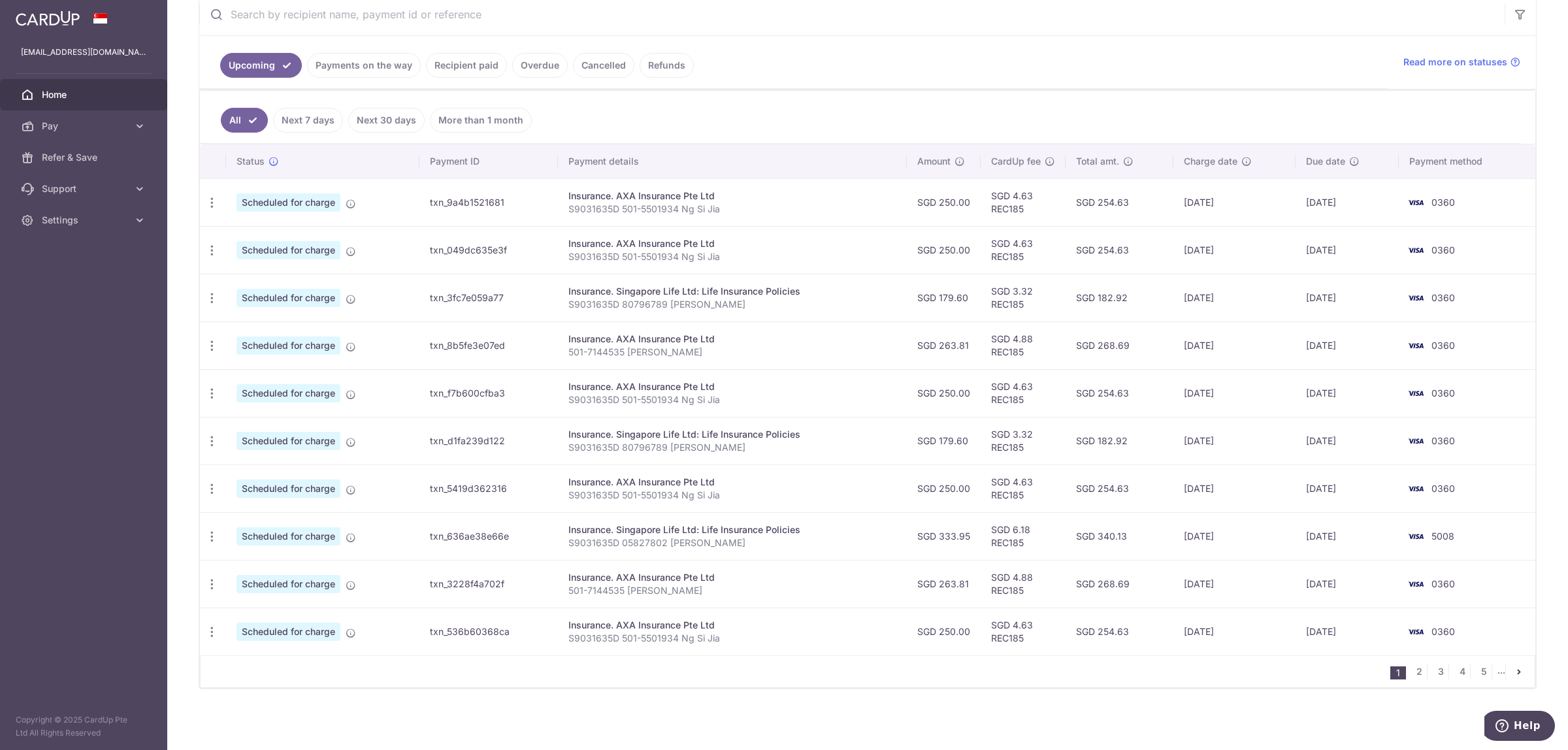
scroll to position [263, 0]
click at [1412, 668] on link "2" at bounding box center [1419, 671] width 16 height 16
click at [1368, 670] on link "1" at bounding box center [1376, 671] width 16 height 16
click at [211, 536] on icon "button" at bounding box center [212, 536] width 14 height 14
click at [239, 572] on span "Update payment" at bounding box center [281, 571] width 89 height 16
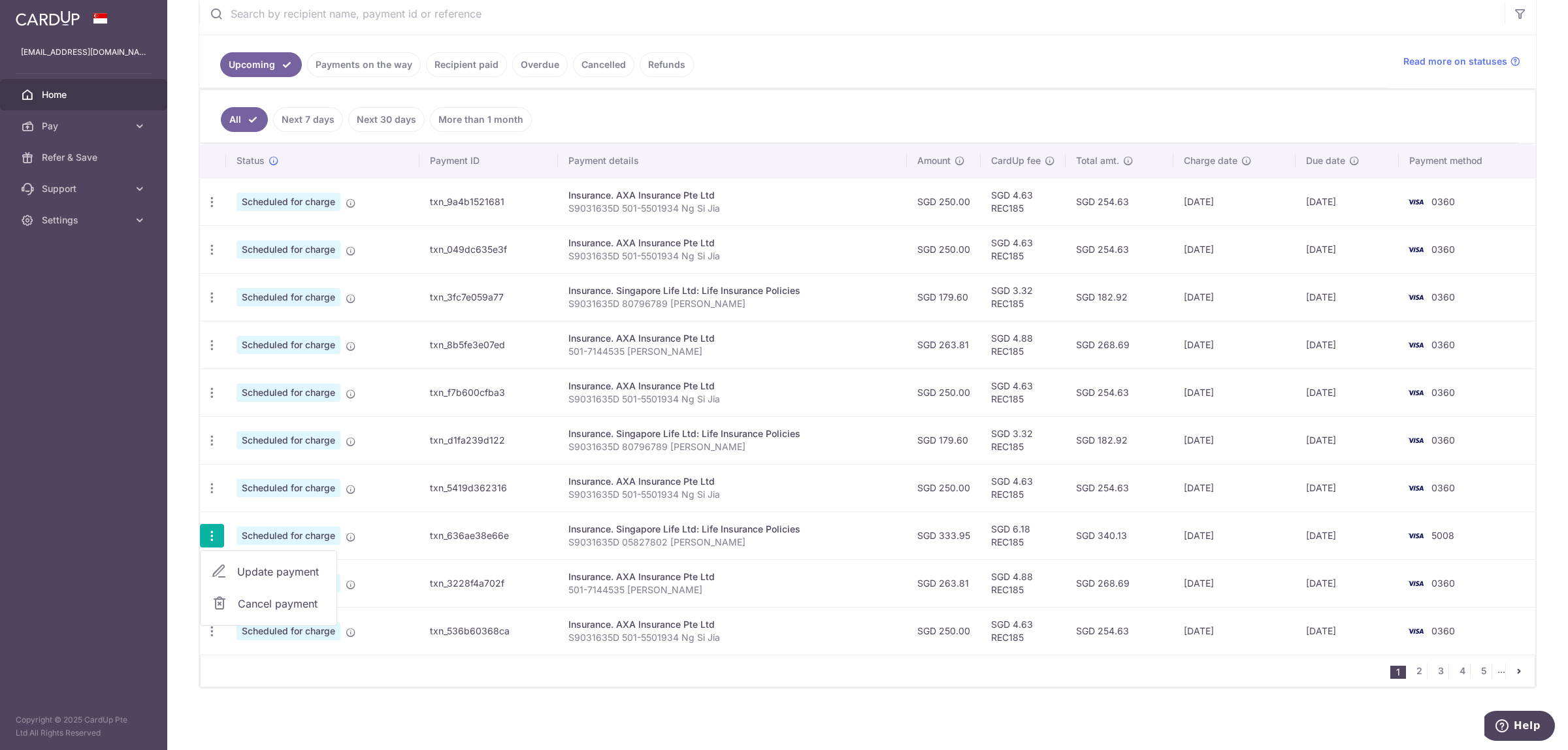
radio input "true"
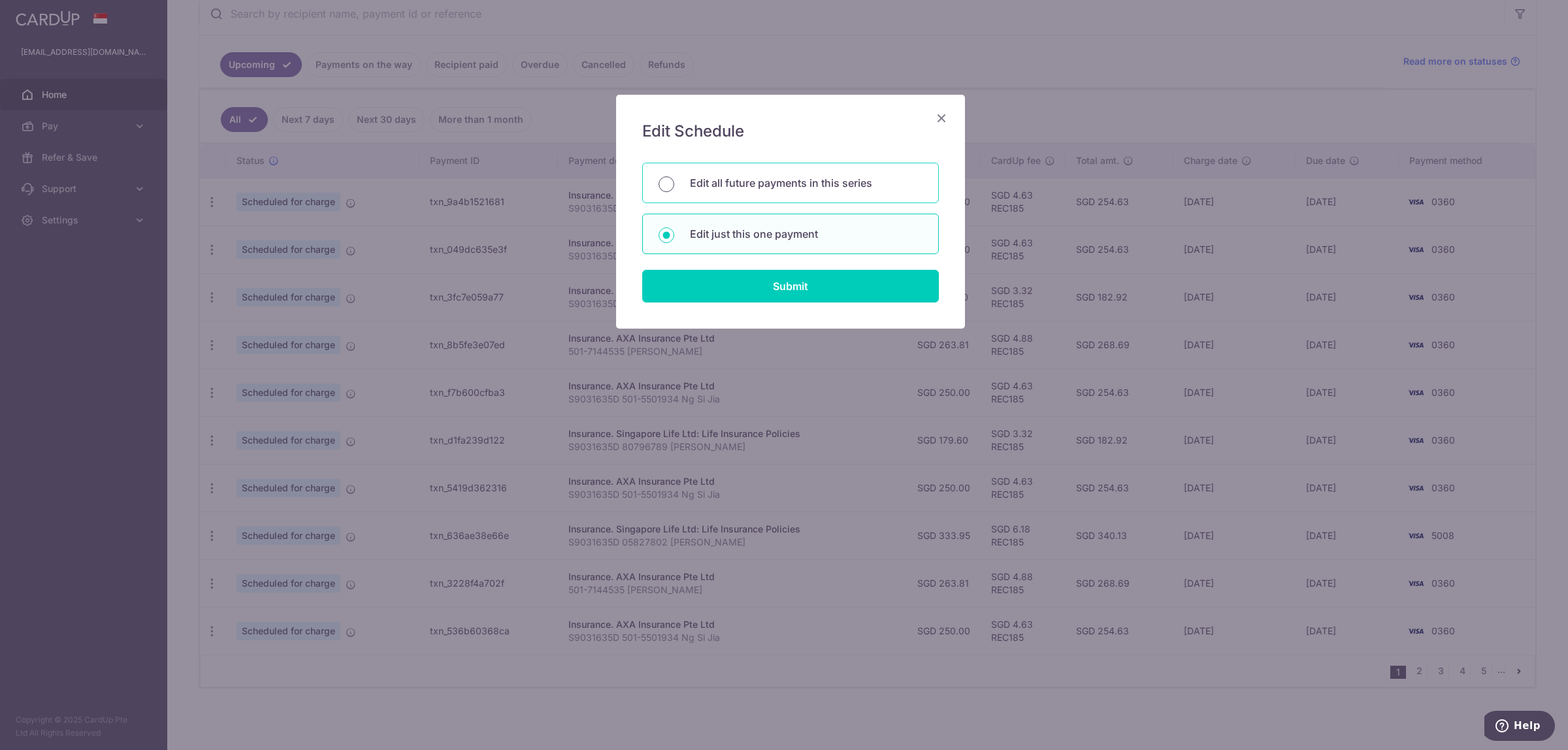
click at [668, 187] on input "Edit all future payments in this series" at bounding box center [666, 184] width 16 height 16
radio input "true"
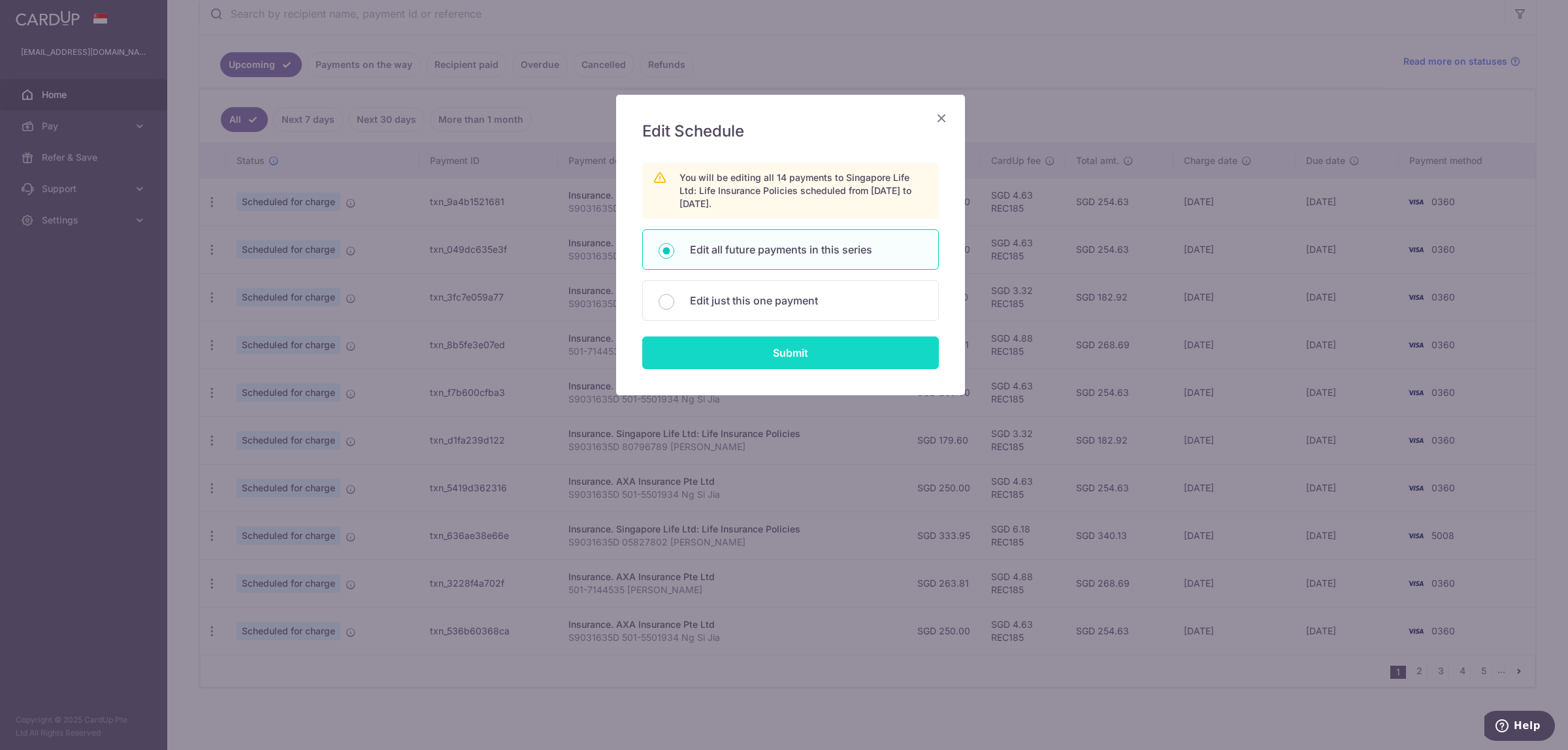
click at [753, 354] on input "Submit" at bounding box center [790, 352] width 297 height 33
radio input "true"
type input "333.95"
type input "S9031635D 05827802 [PERSON_NAME]"
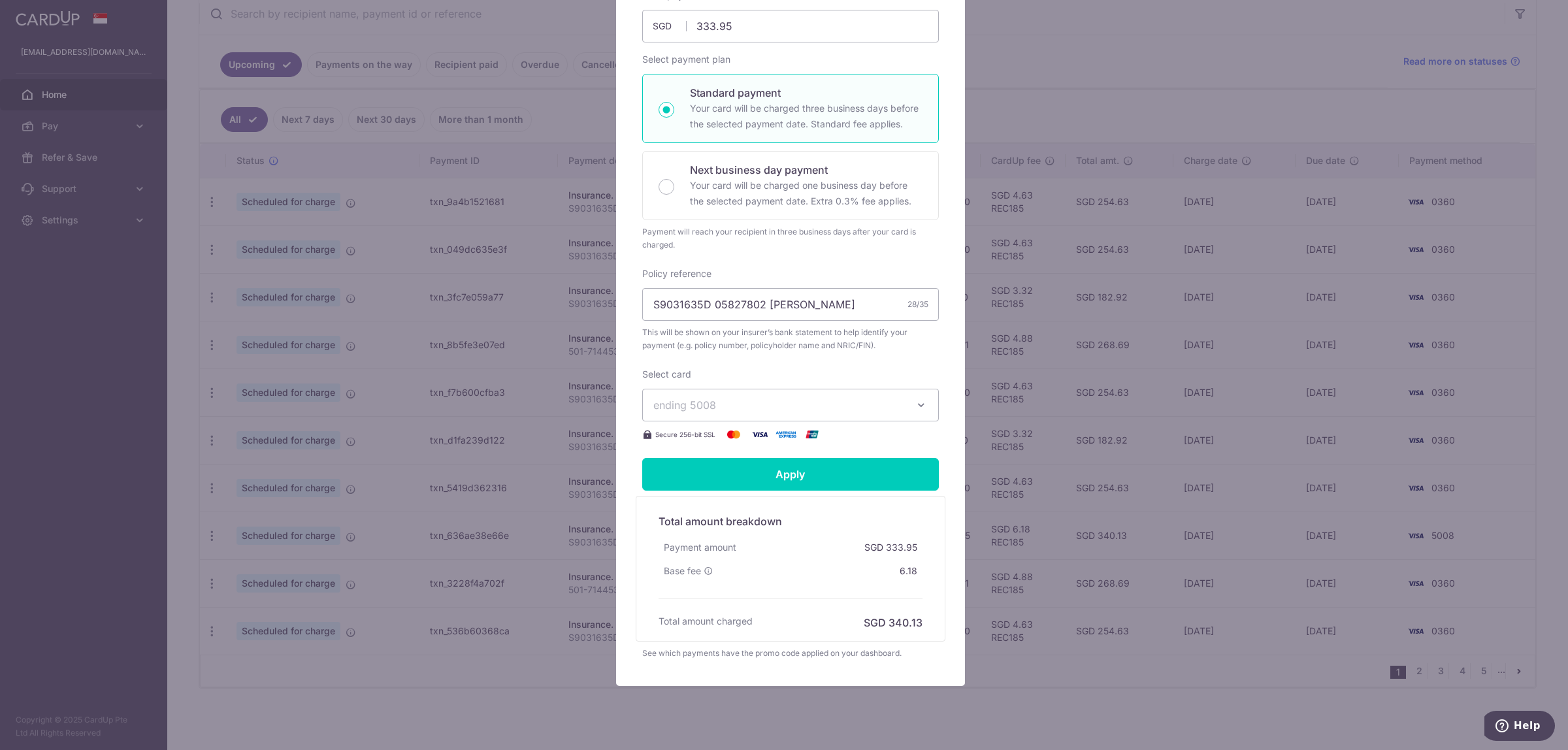
scroll to position [245, 0]
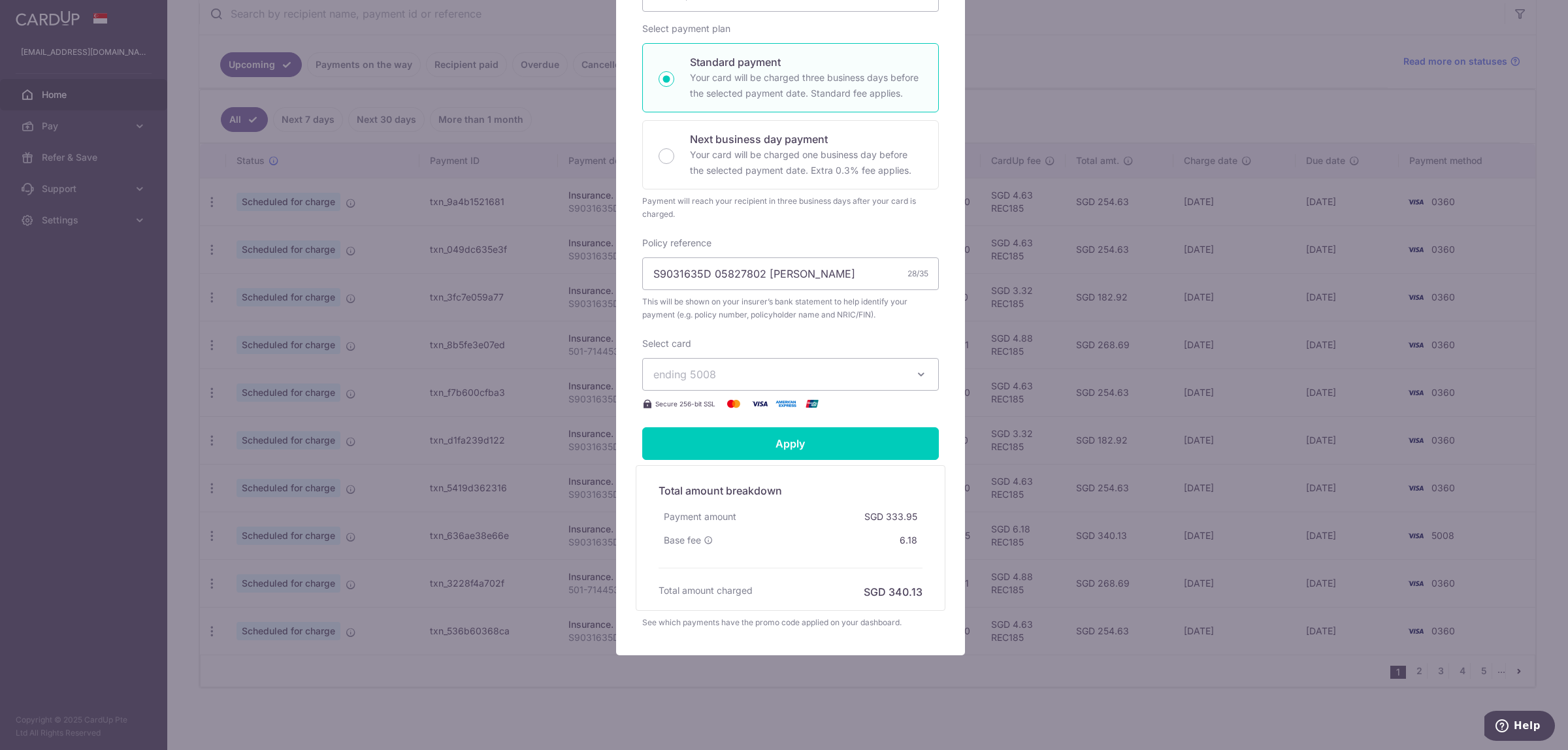
click at [784, 370] on span "ending 5008" at bounding box center [778, 374] width 251 height 16
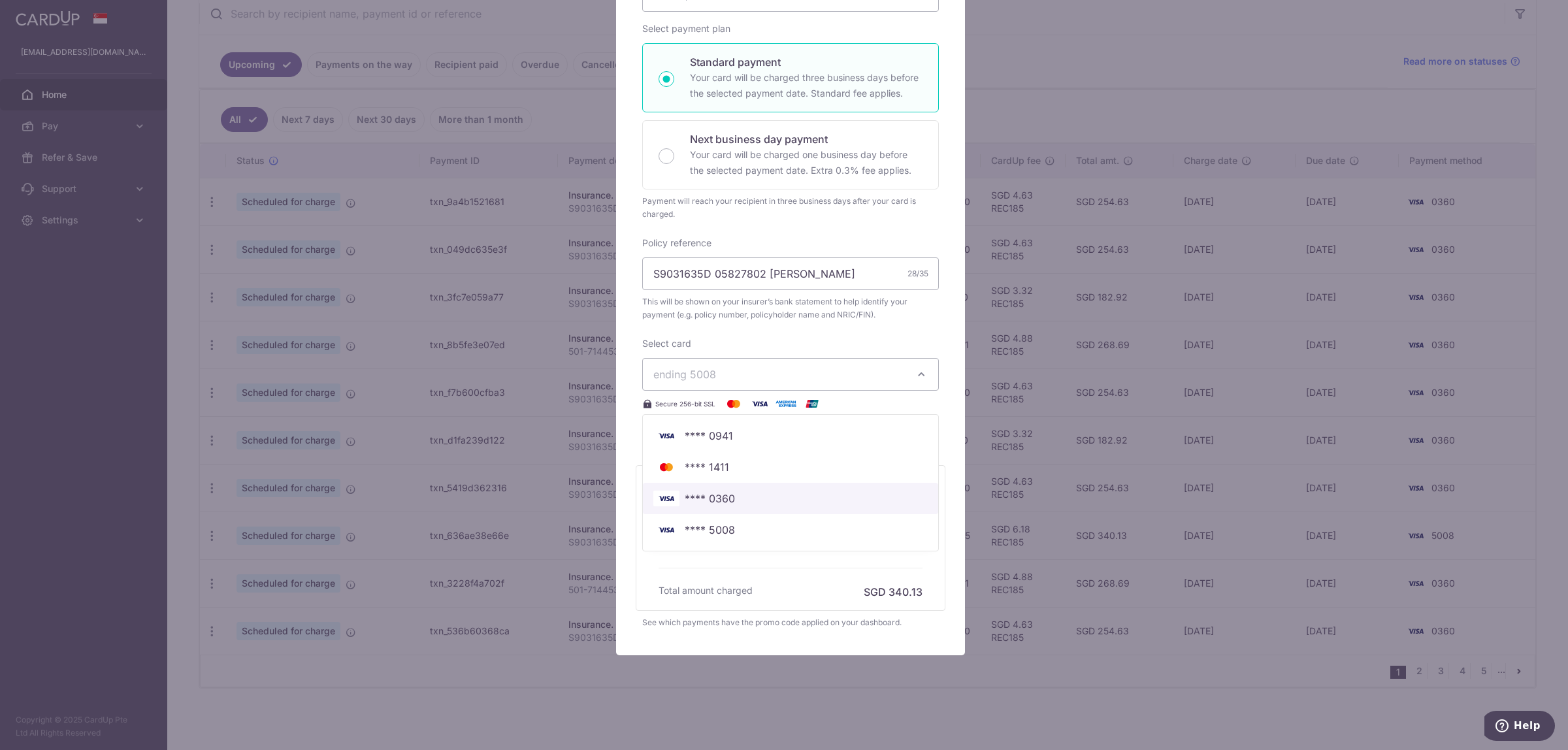
click at [777, 494] on span "**** 0360" at bounding box center [790, 498] width 275 height 16
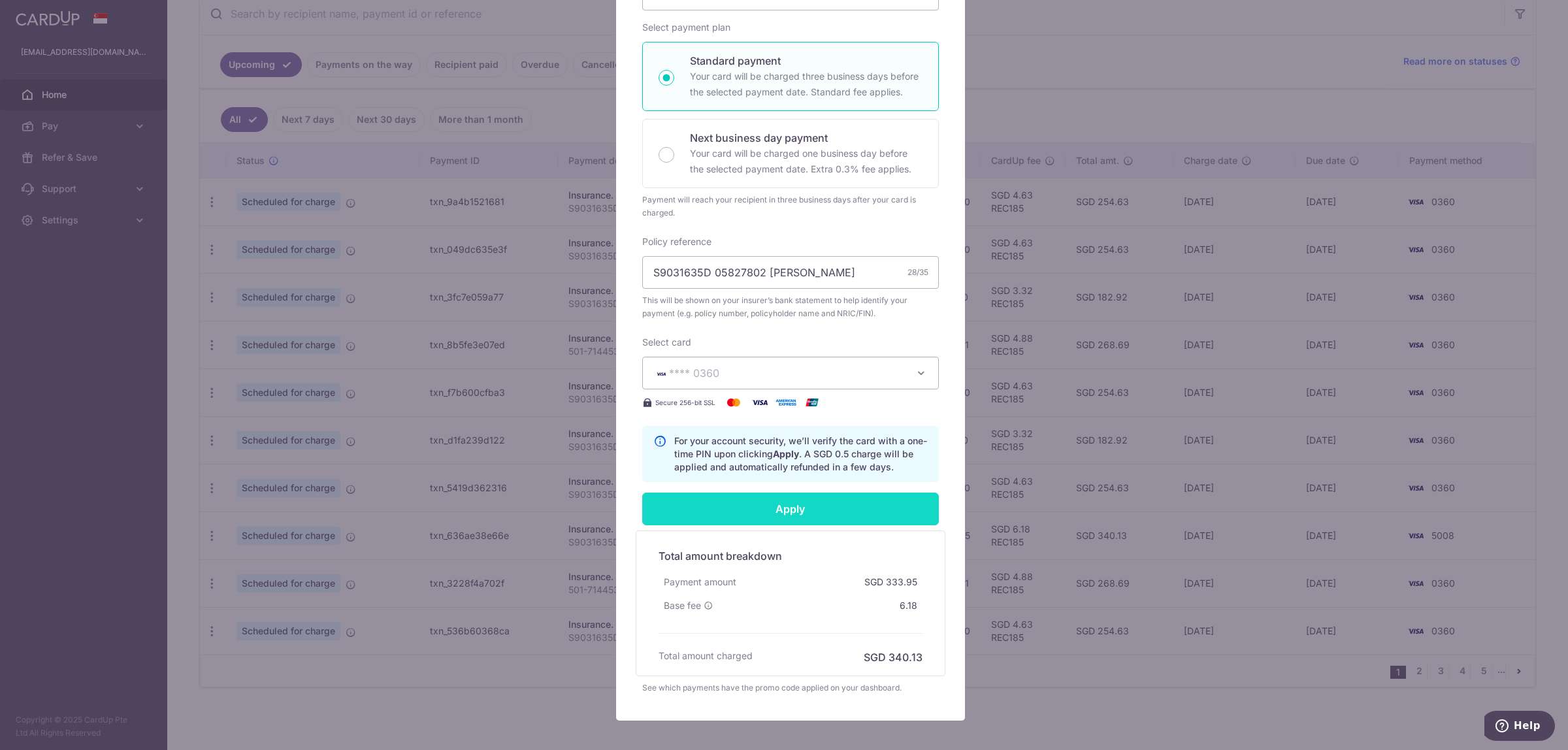
click at [782, 507] on input "Apply" at bounding box center [790, 509] width 297 height 33
type input "Successfully Applied"
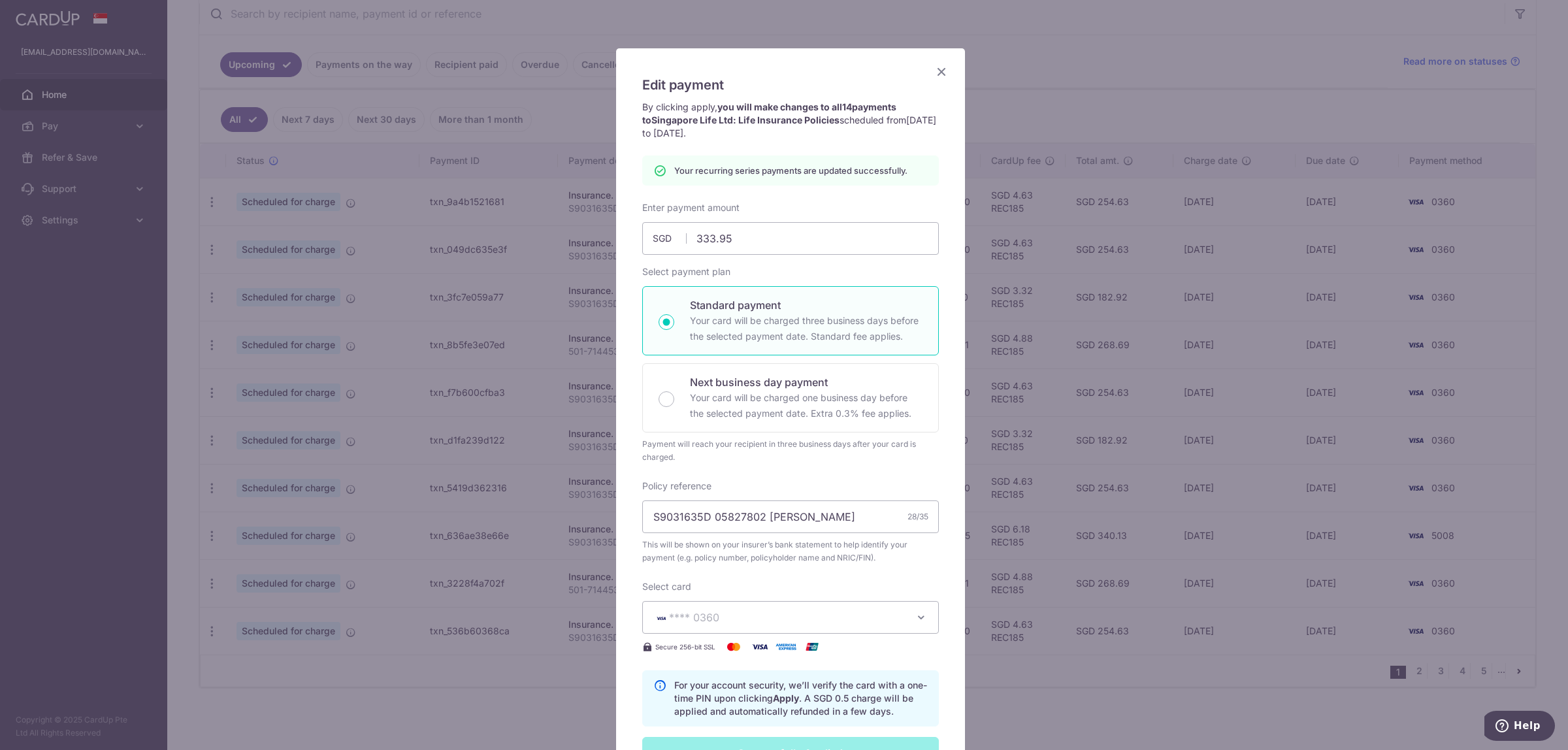
click at [934, 72] on icon "Close" at bounding box center [941, 71] width 16 height 17
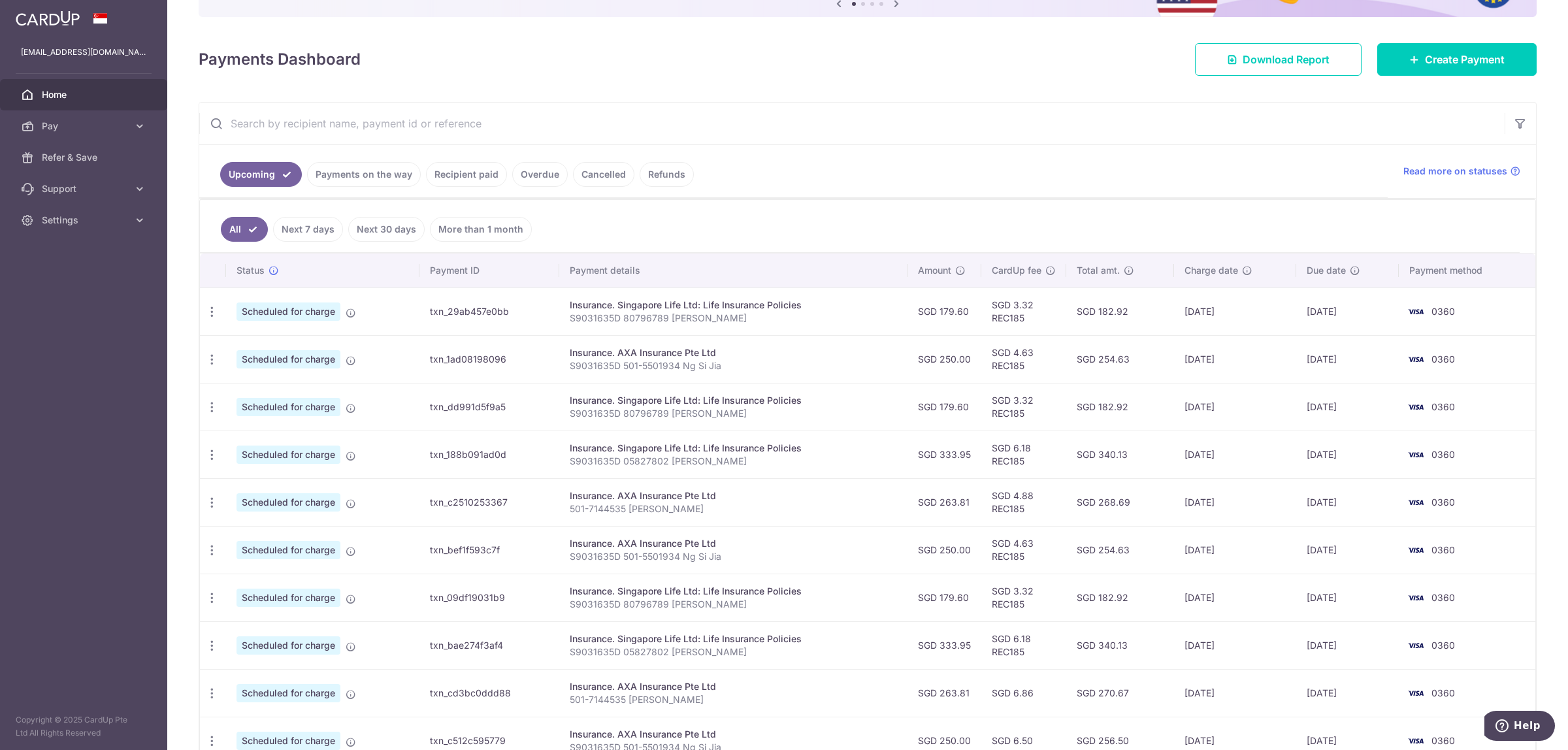
scroll to position [263, 0]
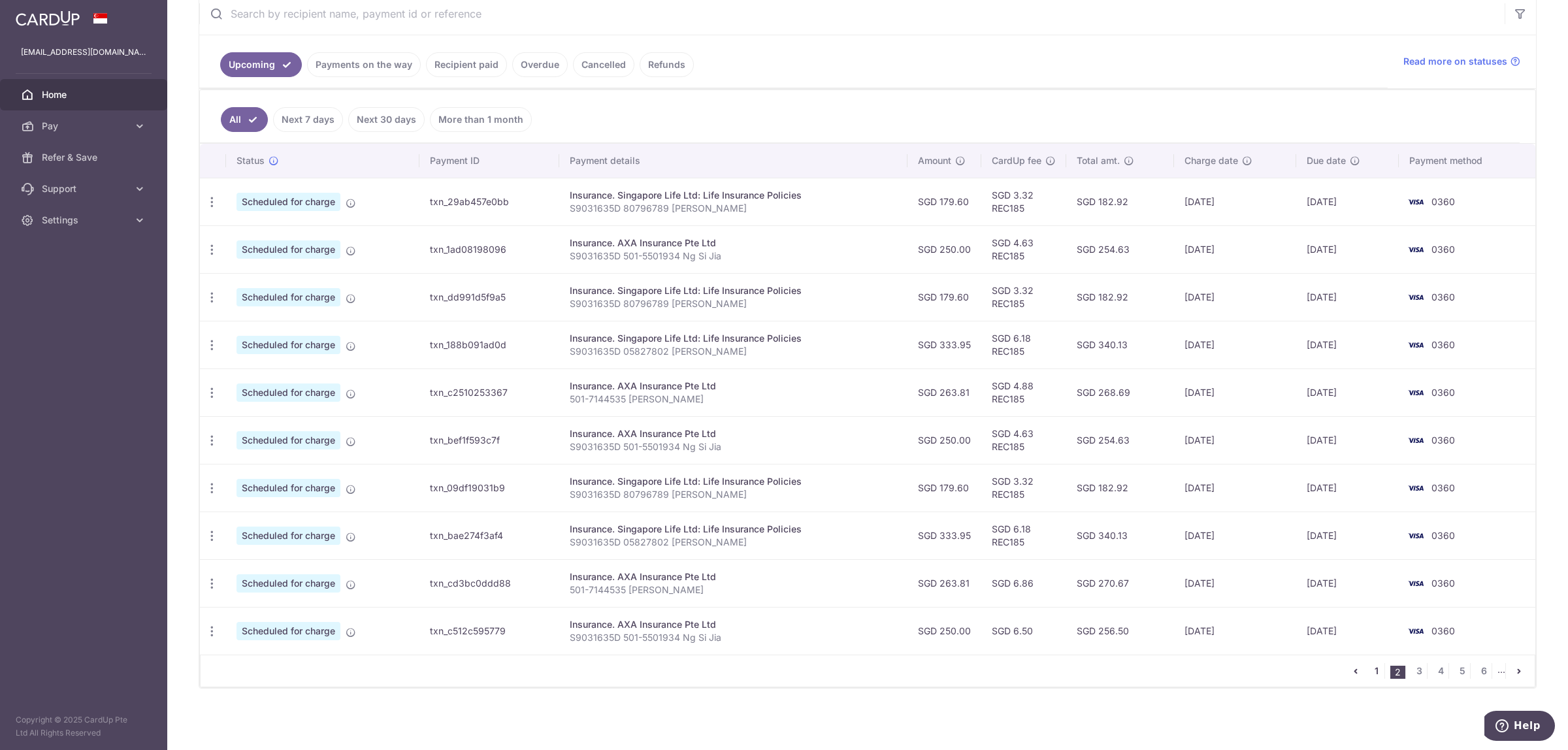
click at [1368, 668] on link "1" at bounding box center [1376, 671] width 16 height 16
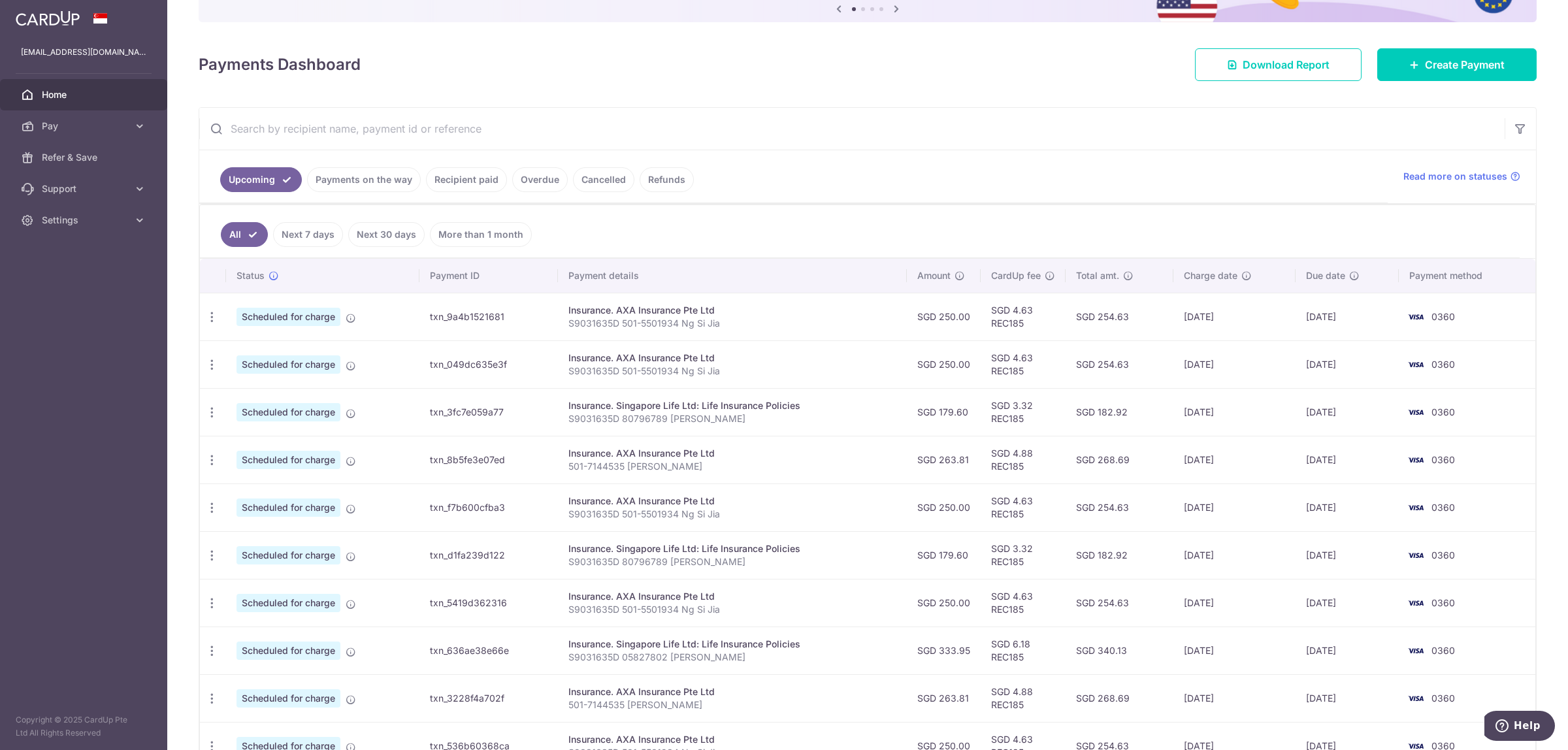
scroll to position [164, 0]
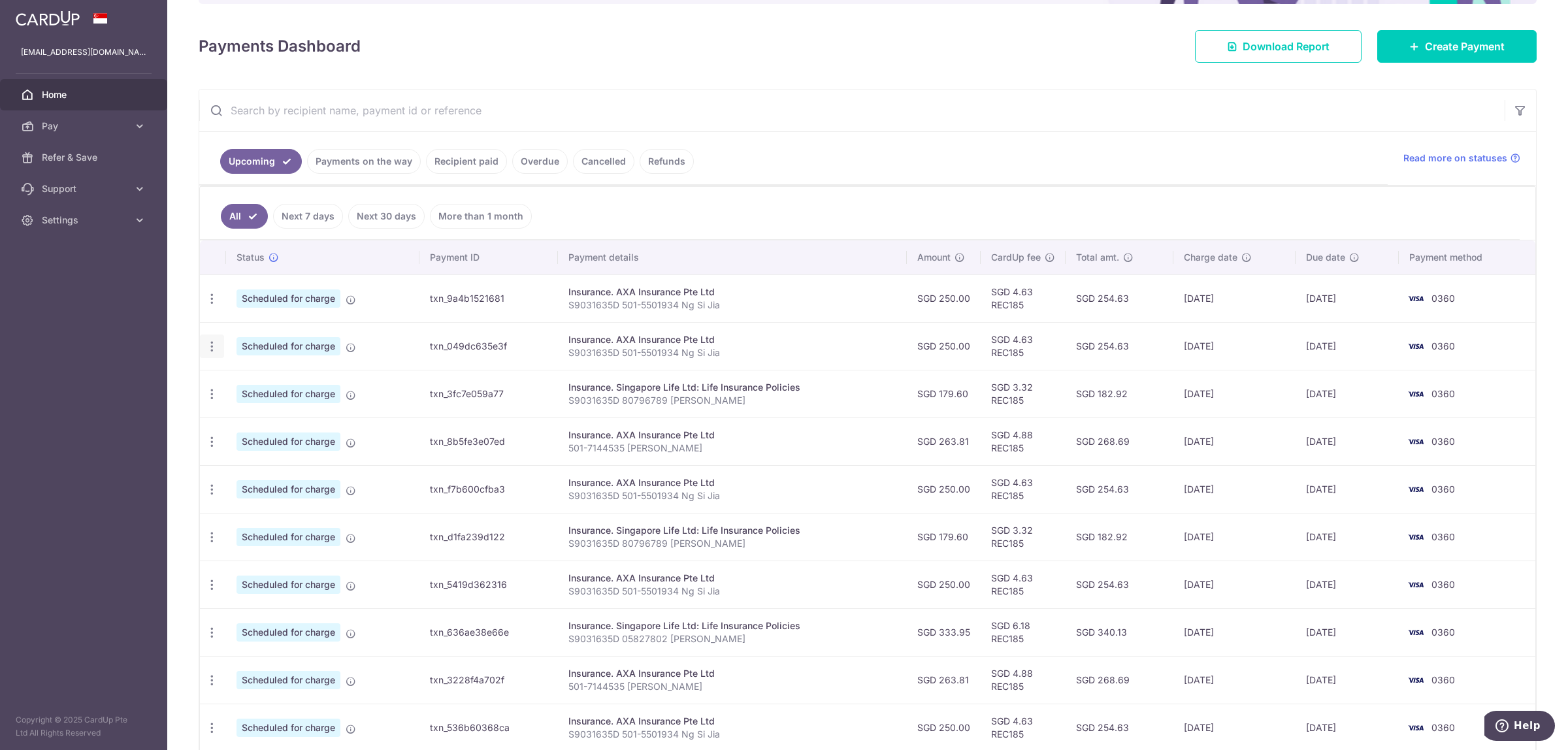
click at [214, 350] on icon "button" at bounding box center [212, 347] width 14 height 14
click at [237, 387] on span "Update payment" at bounding box center [281, 382] width 89 height 16
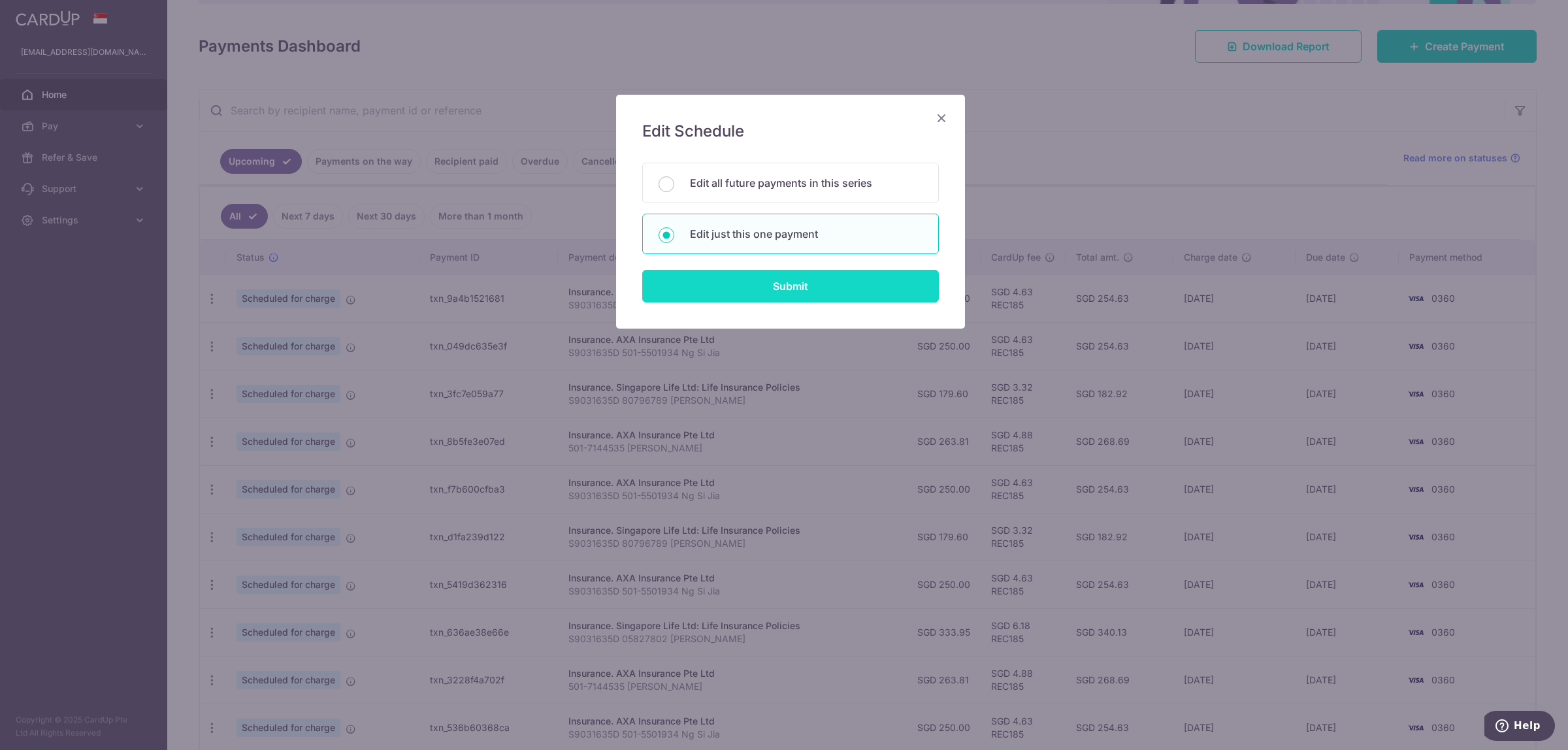
click at [743, 285] on input "Submit" at bounding box center [790, 286] width 297 height 33
radio input "true"
type input "250.00"
type input "[DATE]"
type input "S9031635D 501-5501934 Ng Si Jia"
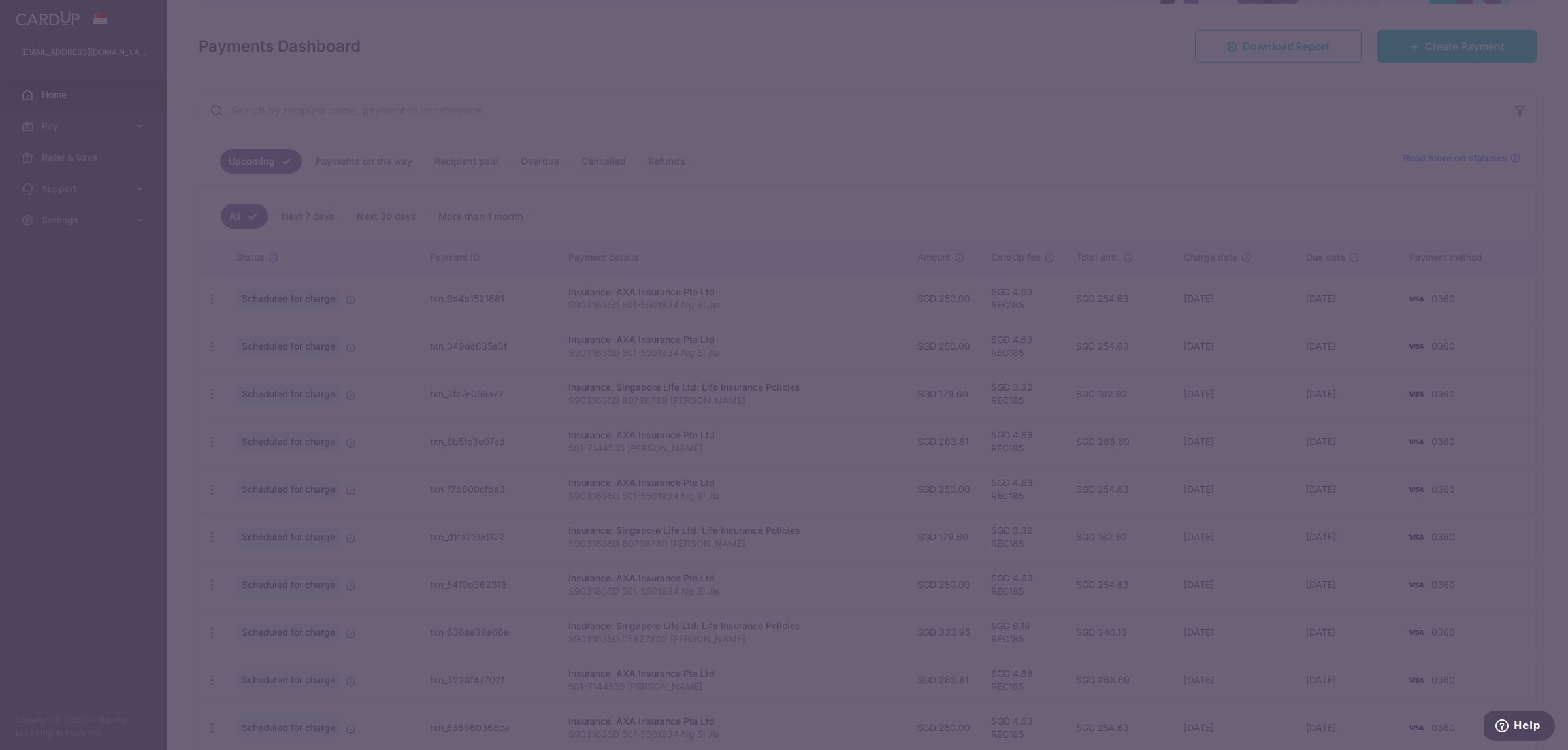
type input "REC185"
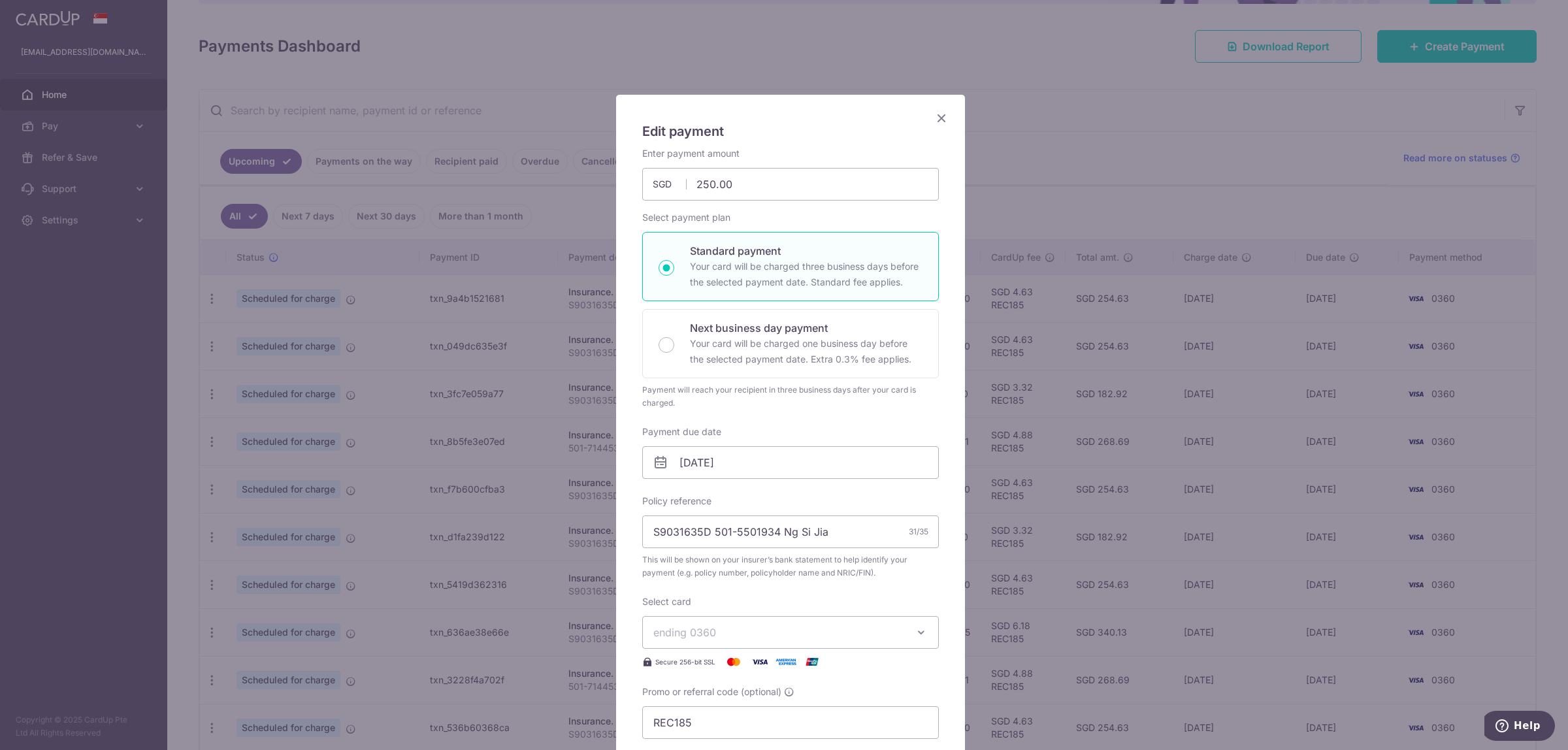
scroll to position [82, 0]
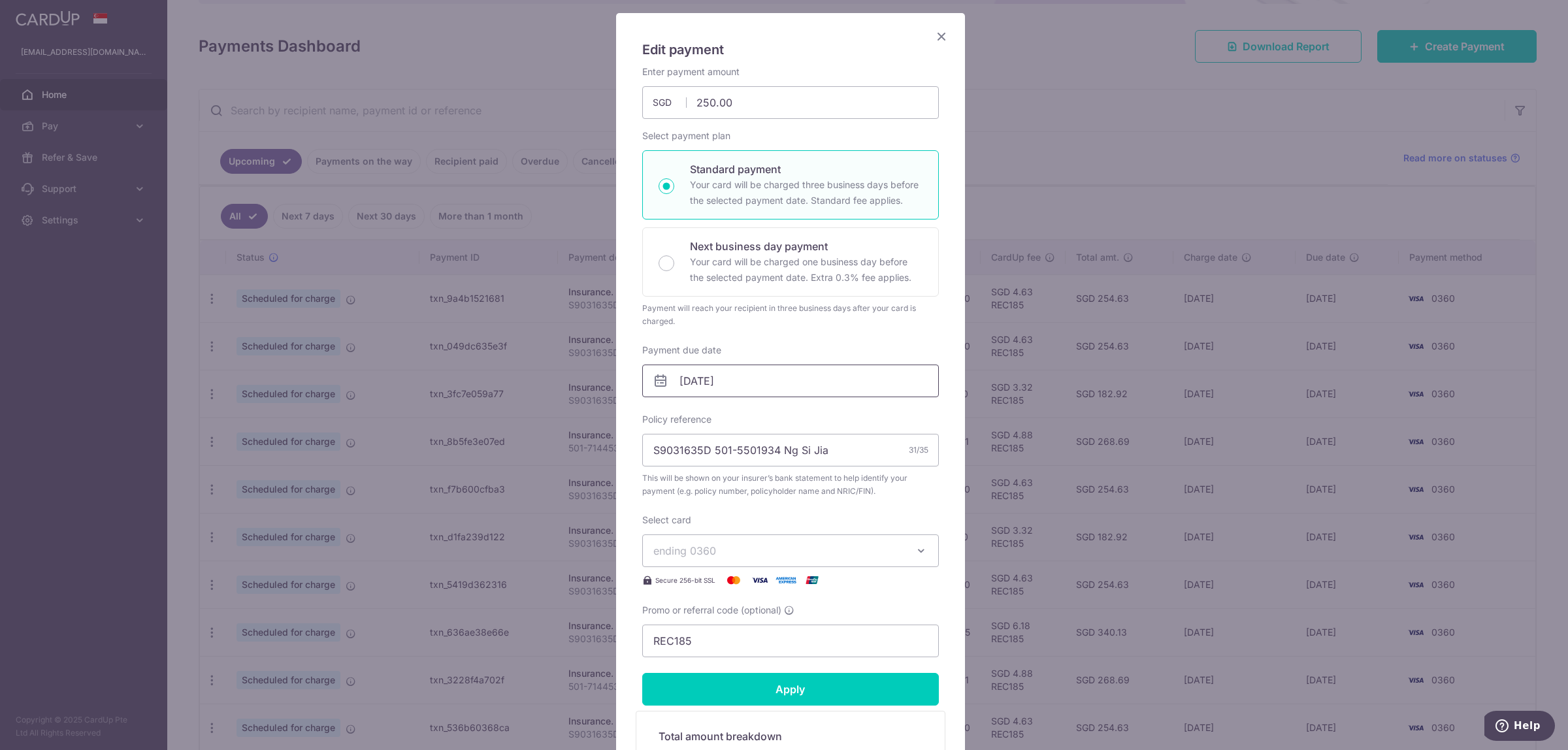
click at [749, 383] on input "[DATE]" at bounding box center [790, 381] width 297 height 33
click at [817, 416] on link "Next" at bounding box center [820, 417] width 16 height 16
click at [662, 611] on link "30" at bounding box center [663, 605] width 21 height 21
type input "[DATE]"
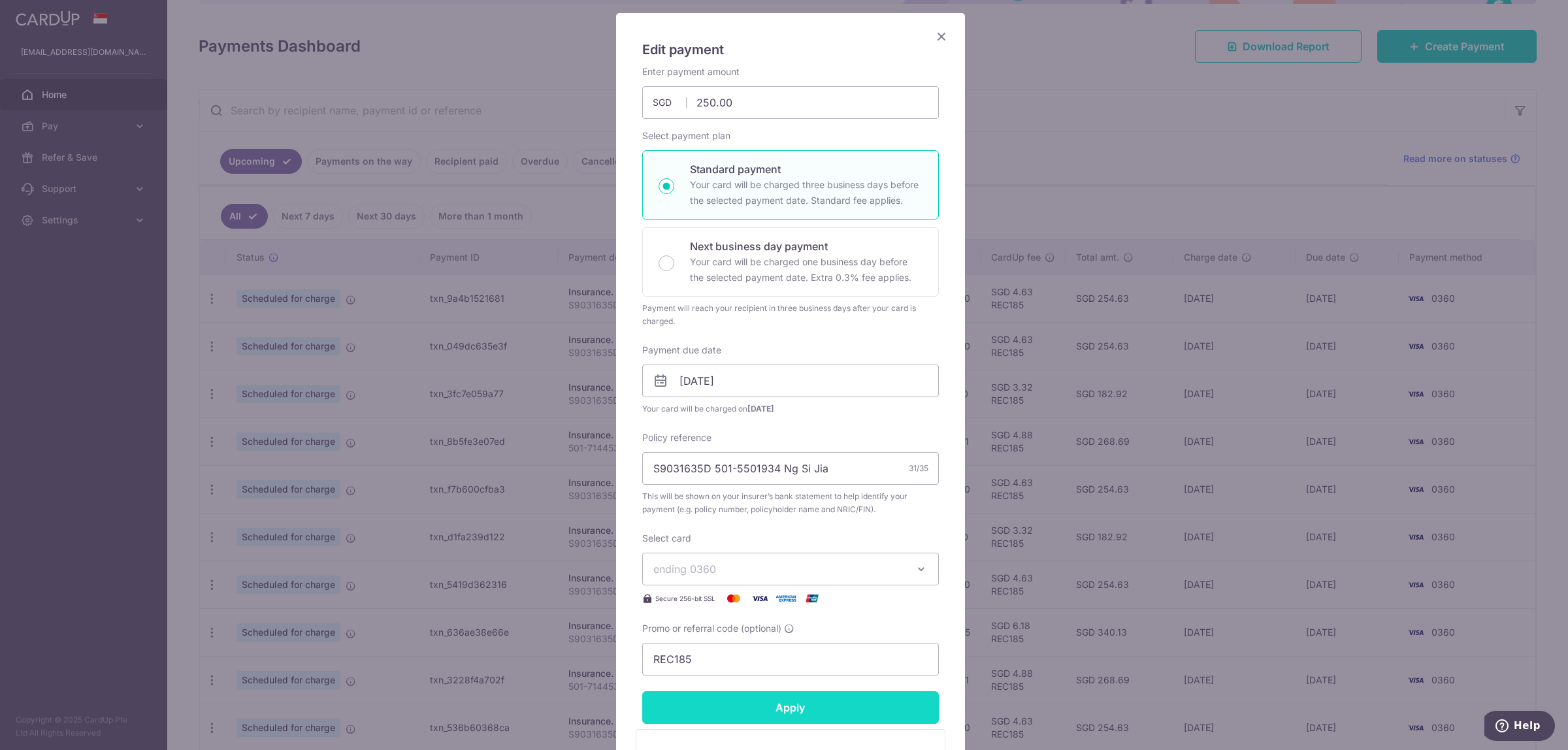
click at [783, 706] on input "Apply" at bounding box center [790, 707] width 297 height 33
type input "Successfully Applied"
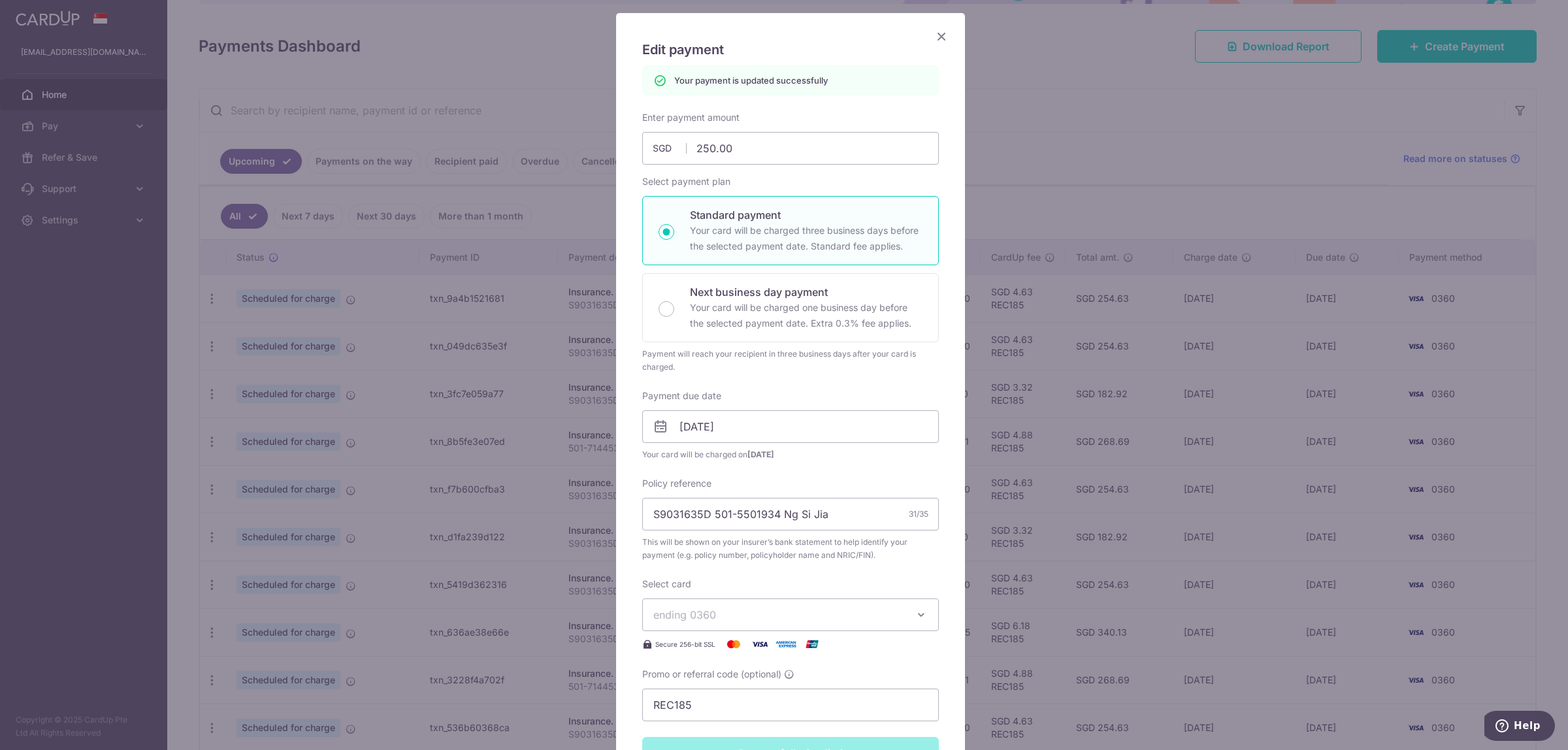
click at [934, 38] on icon "Close" at bounding box center [941, 37] width 16 height 17
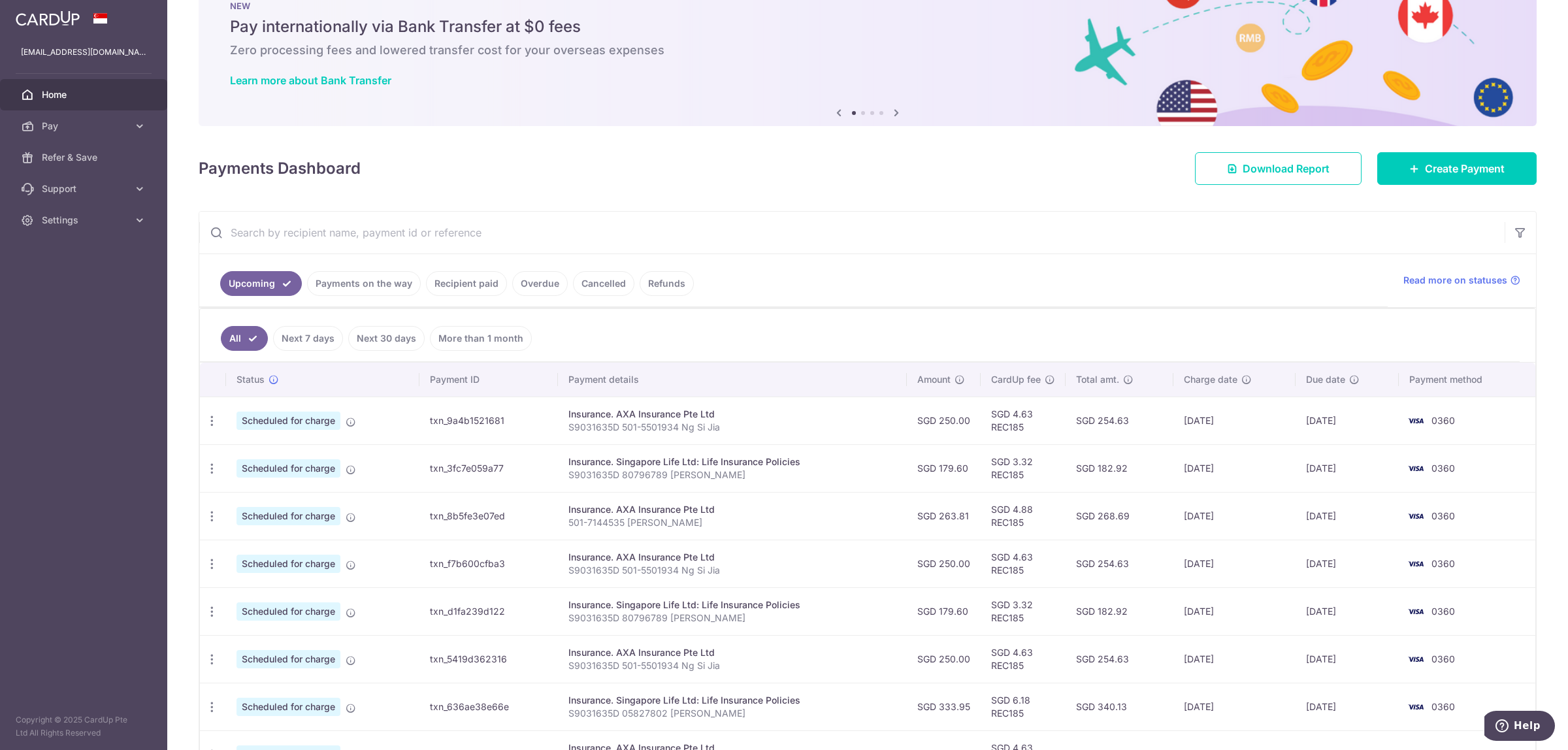
scroll to position [82, 0]
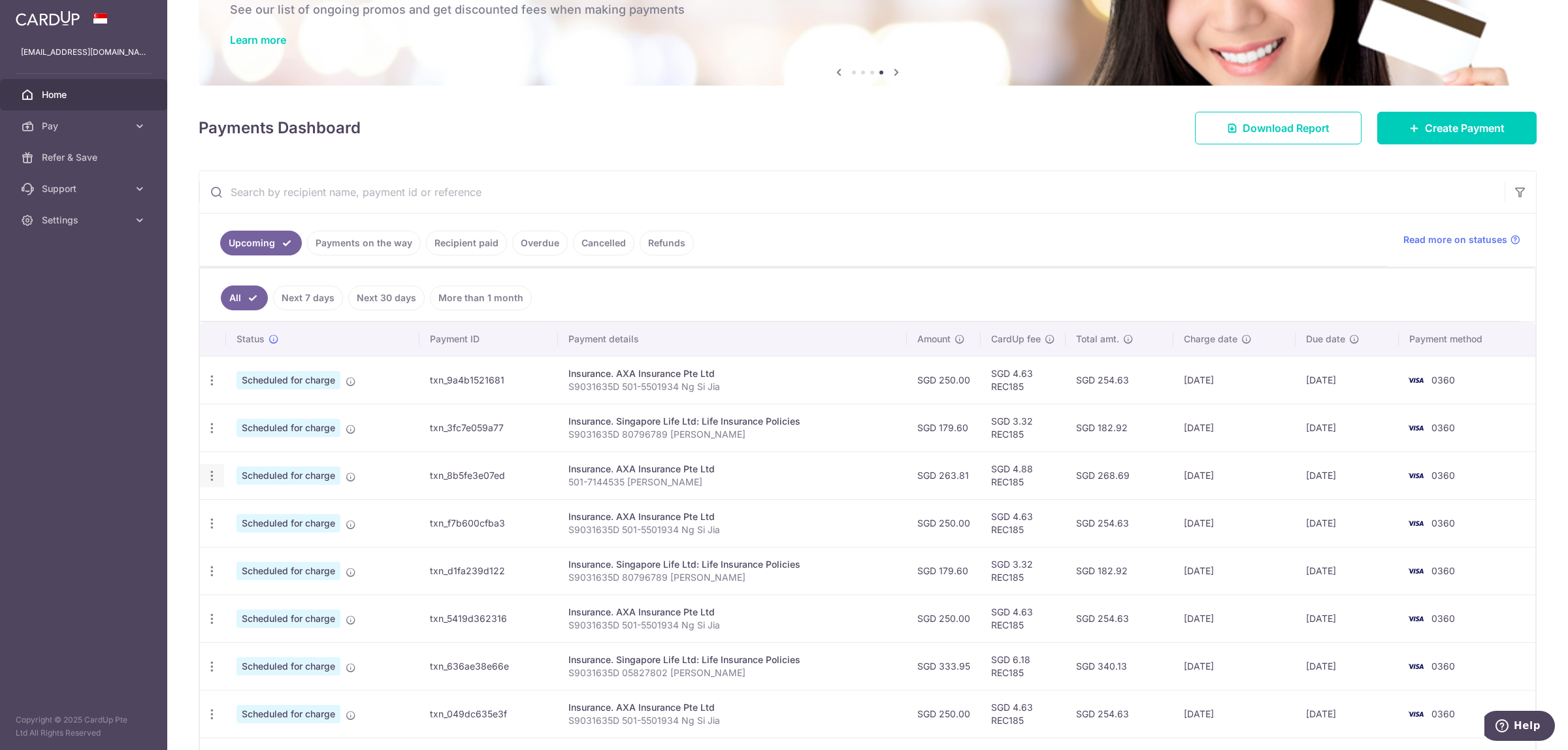
click at [212, 478] on icon "button" at bounding box center [212, 476] width 14 height 14
click at [237, 509] on span "Update payment" at bounding box center [281, 512] width 89 height 16
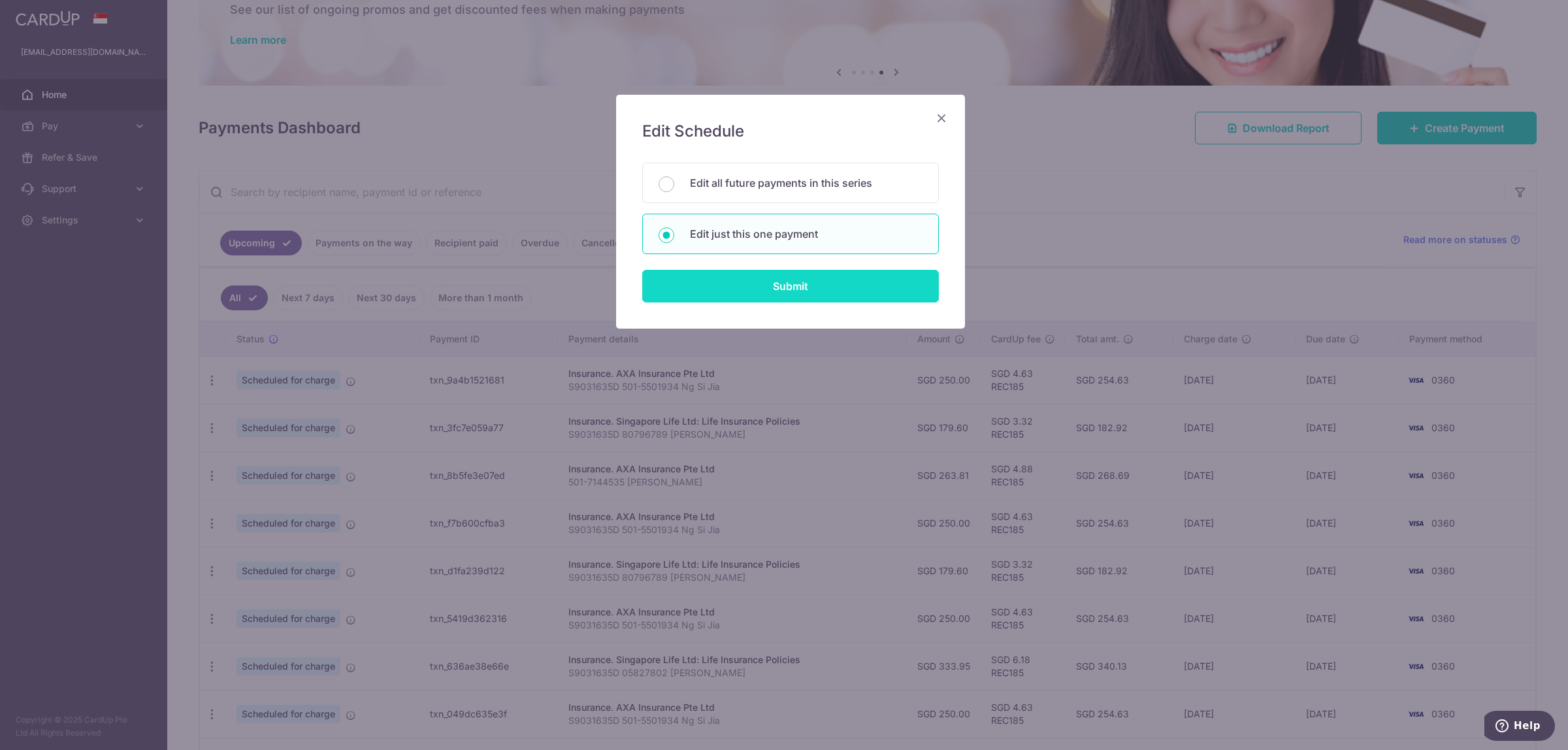
click at [720, 290] on input "Submit" at bounding box center [790, 286] width 297 height 33
radio input "true"
type input "263.81"
type input "[DATE]"
type input "501-7144535 [PERSON_NAME]"
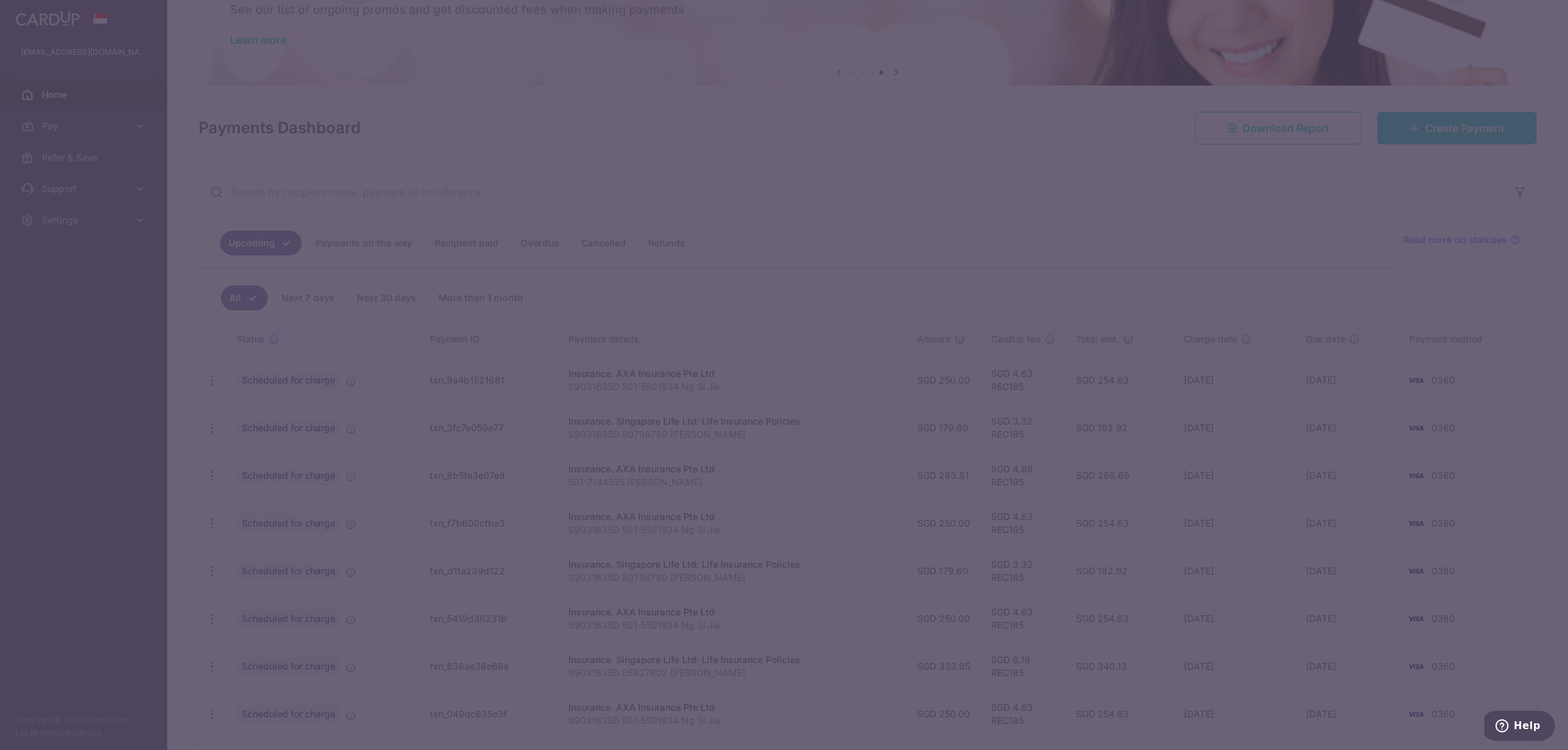
type input "REC185"
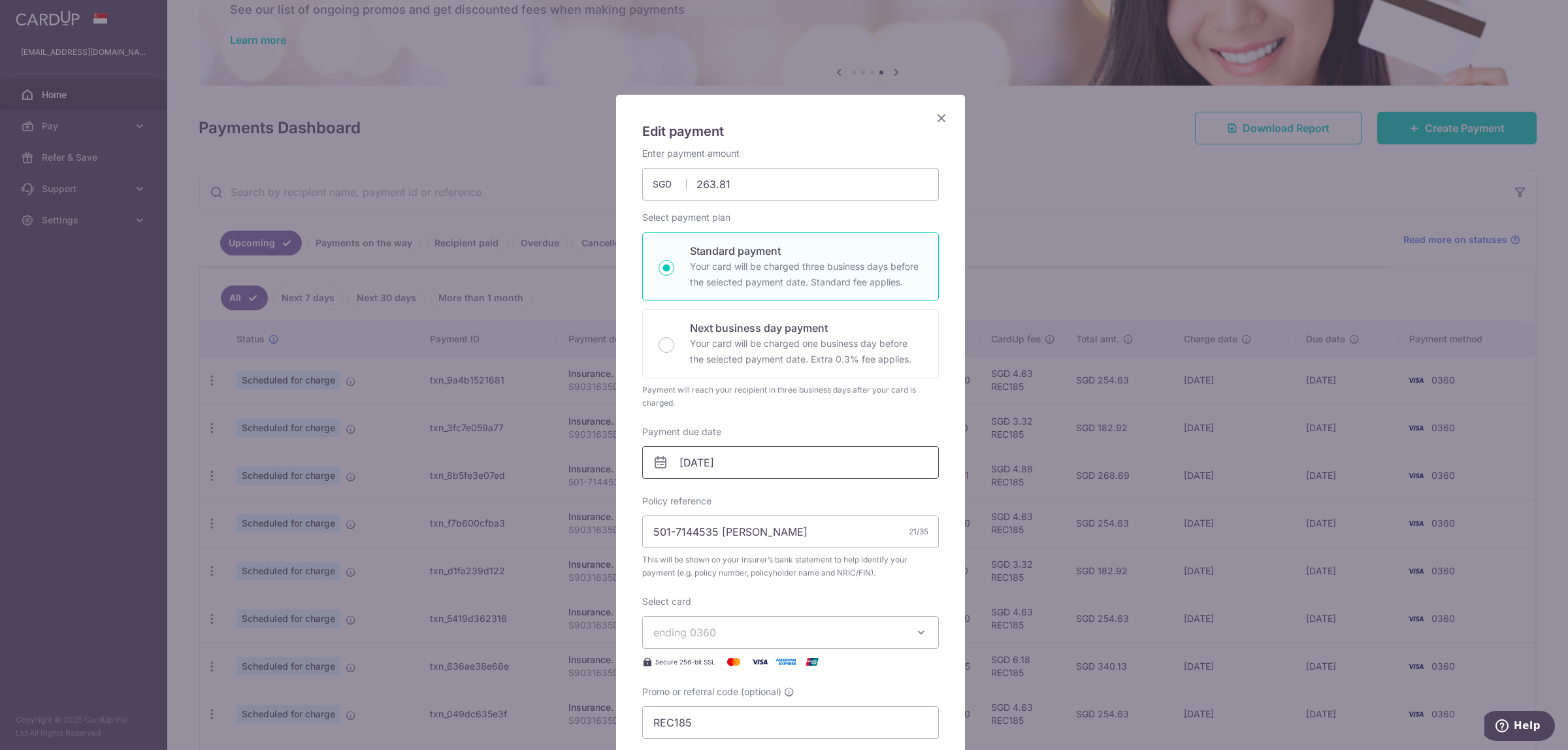
click at [729, 465] on input "[DATE]" at bounding box center [790, 462] width 297 height 33
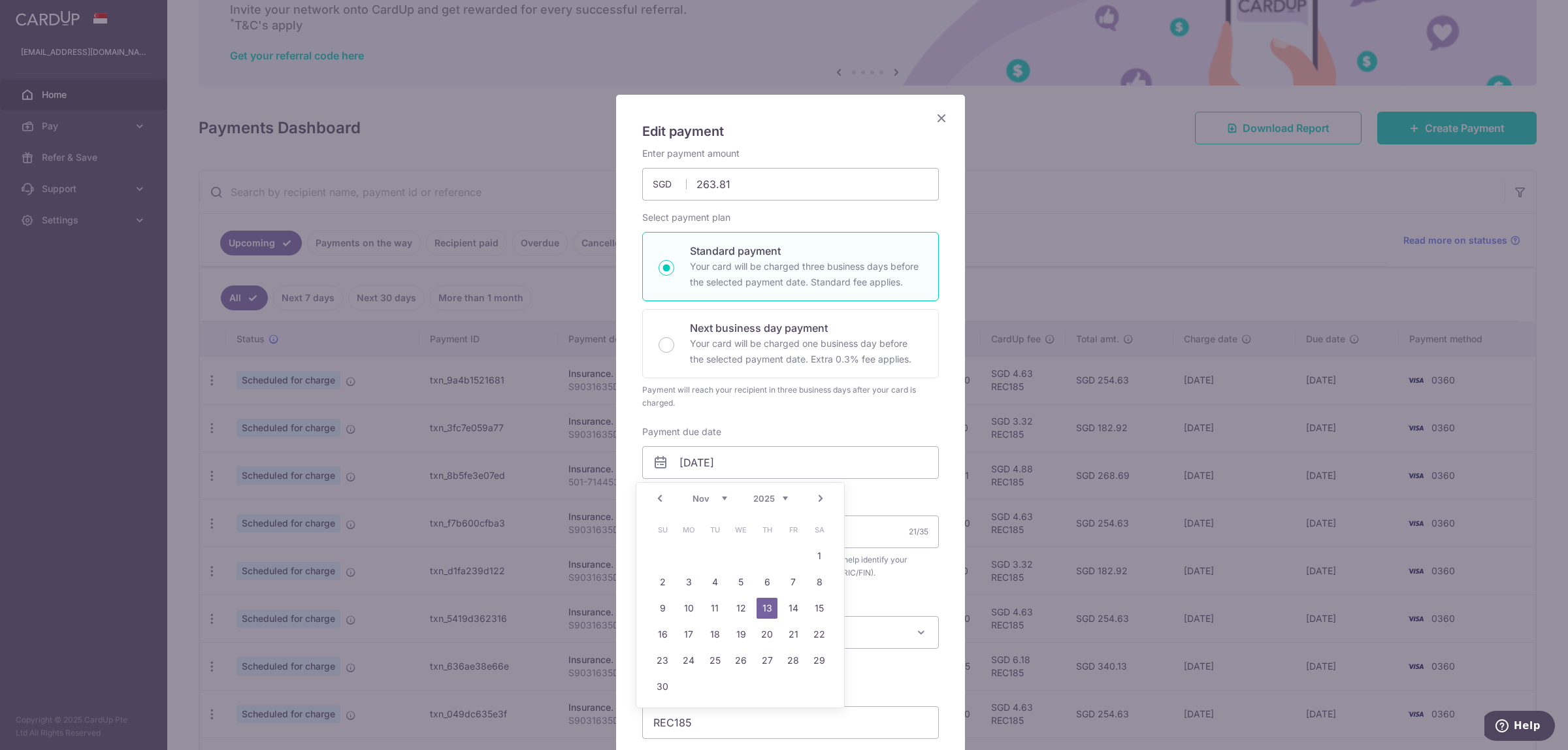
click at [665, 500] on link "Prev" at bounding box center [660, 498] width 16 height 16
click at [686, 635] on link "20" at bounding box center [688, 634] width 21 height 21
type input "[DATE]"
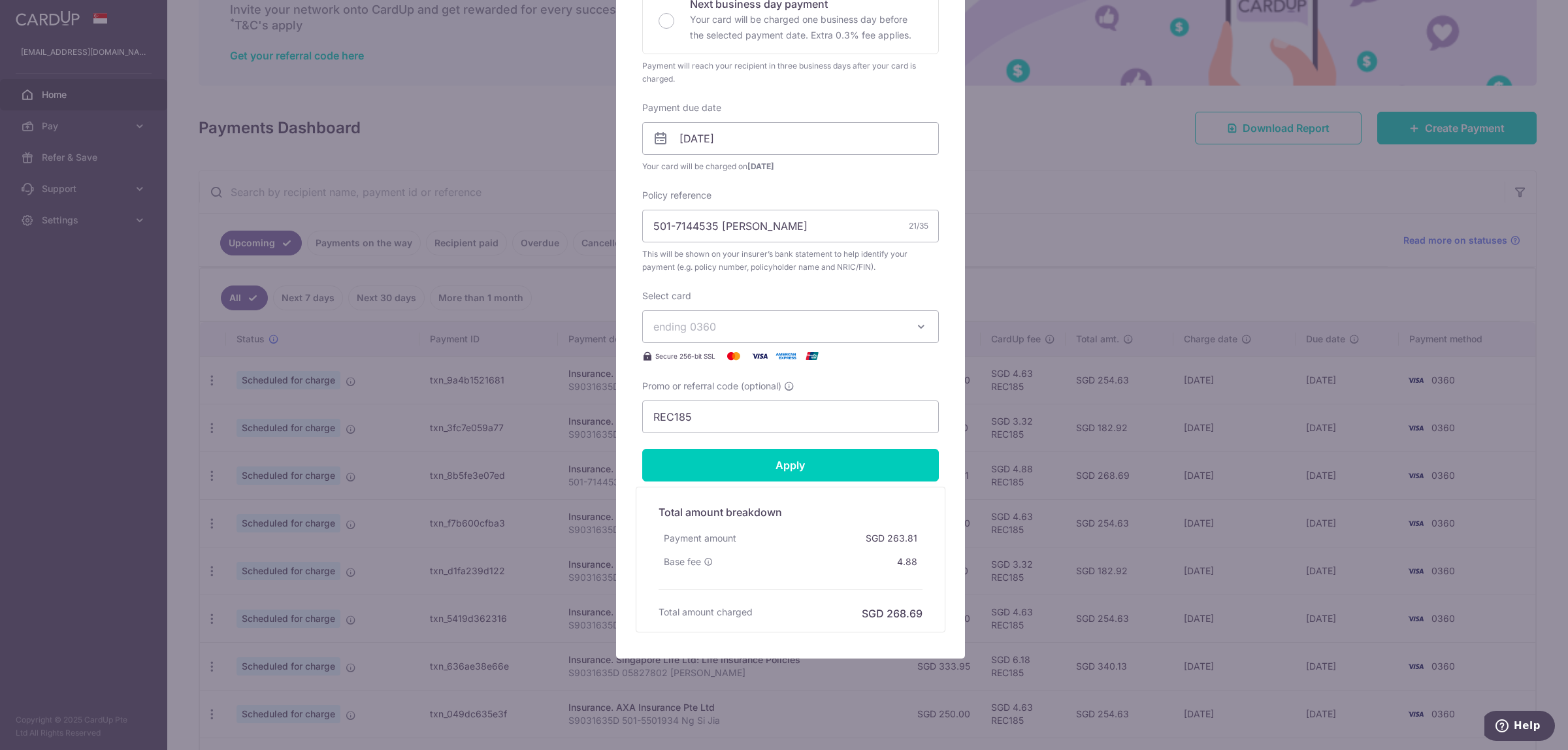
scroll to position [326, 0]
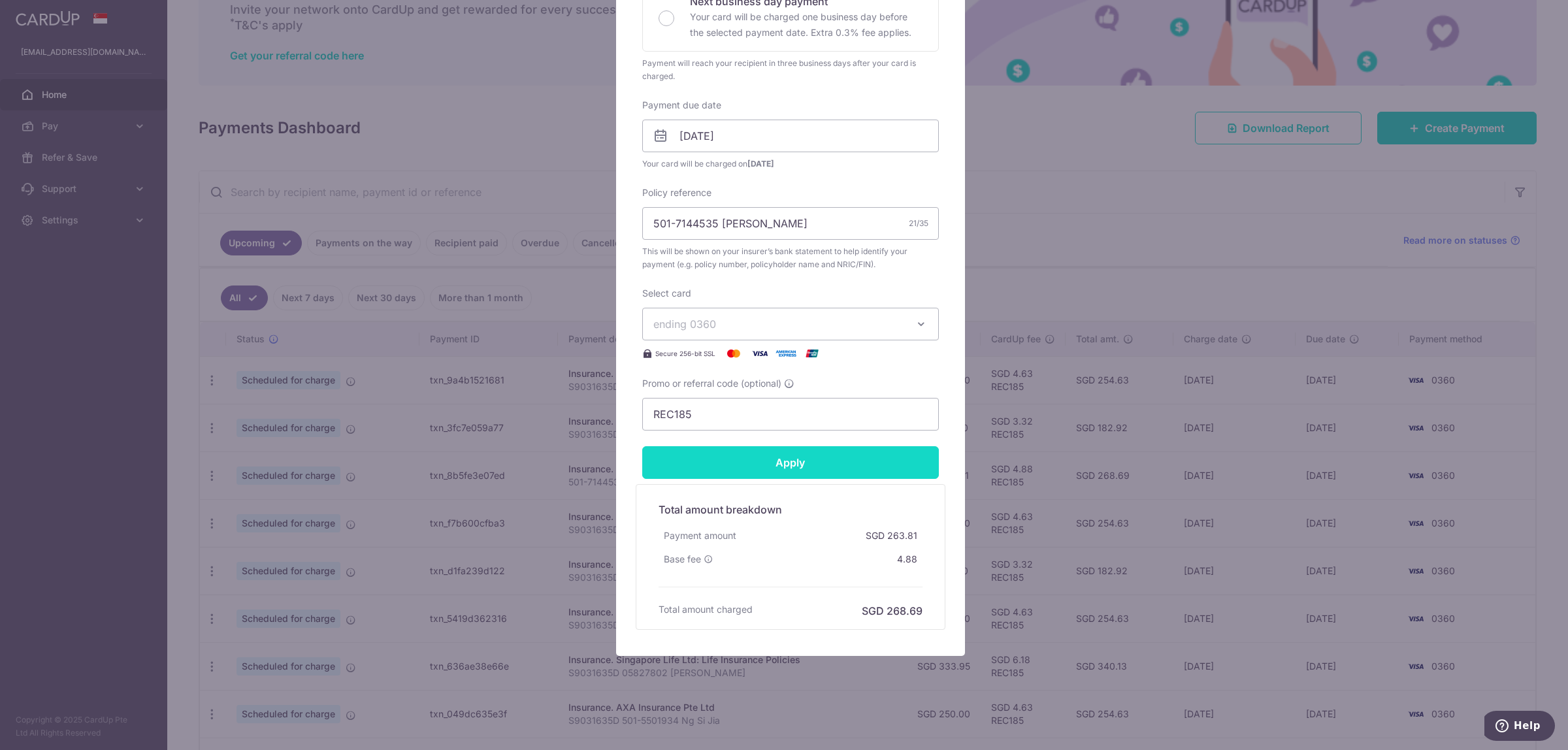
click at [743, 464] on input "Apply" at bounding box center [790, 462] width 297 height 33
type input "Successfully Applied"
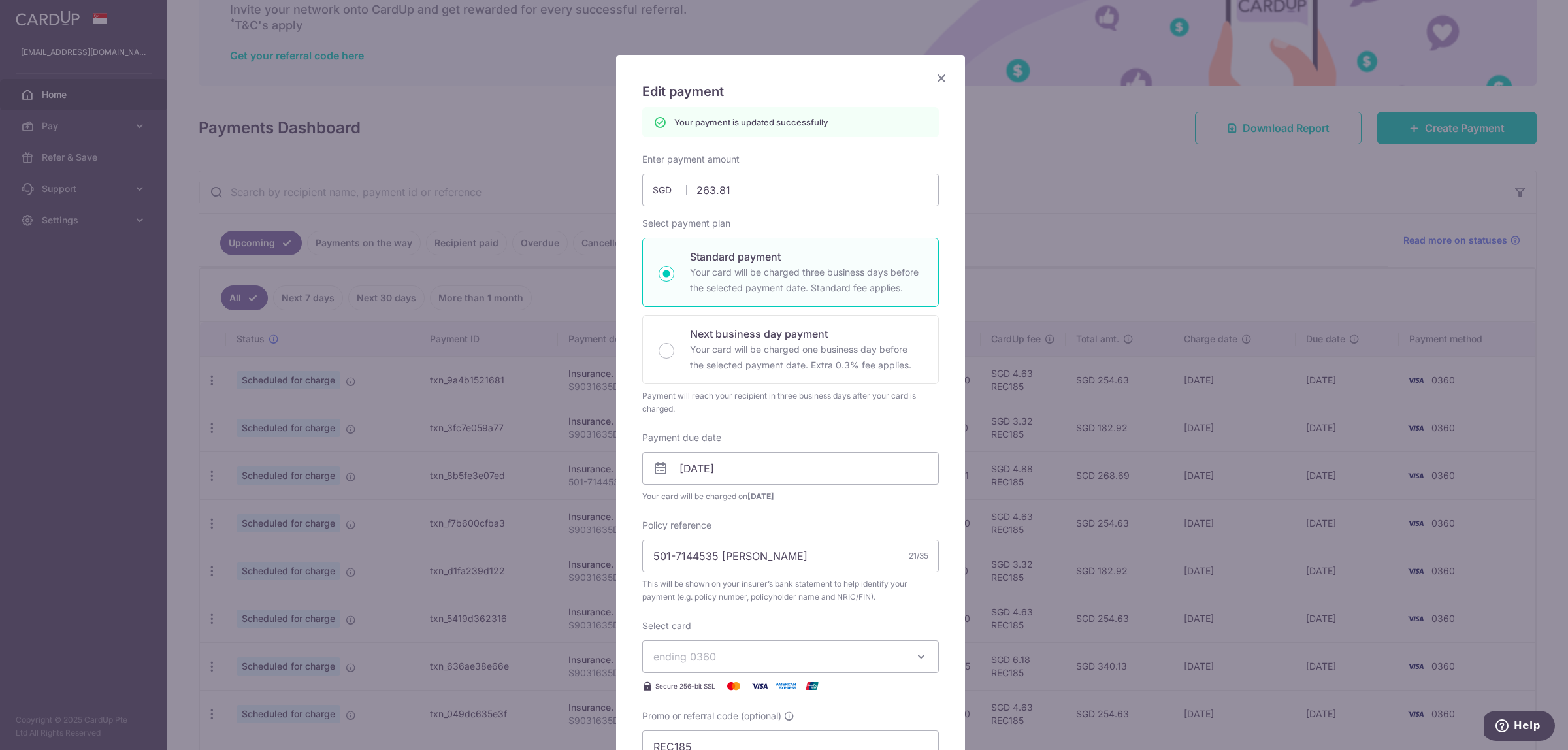
scroll to position [0, 0]
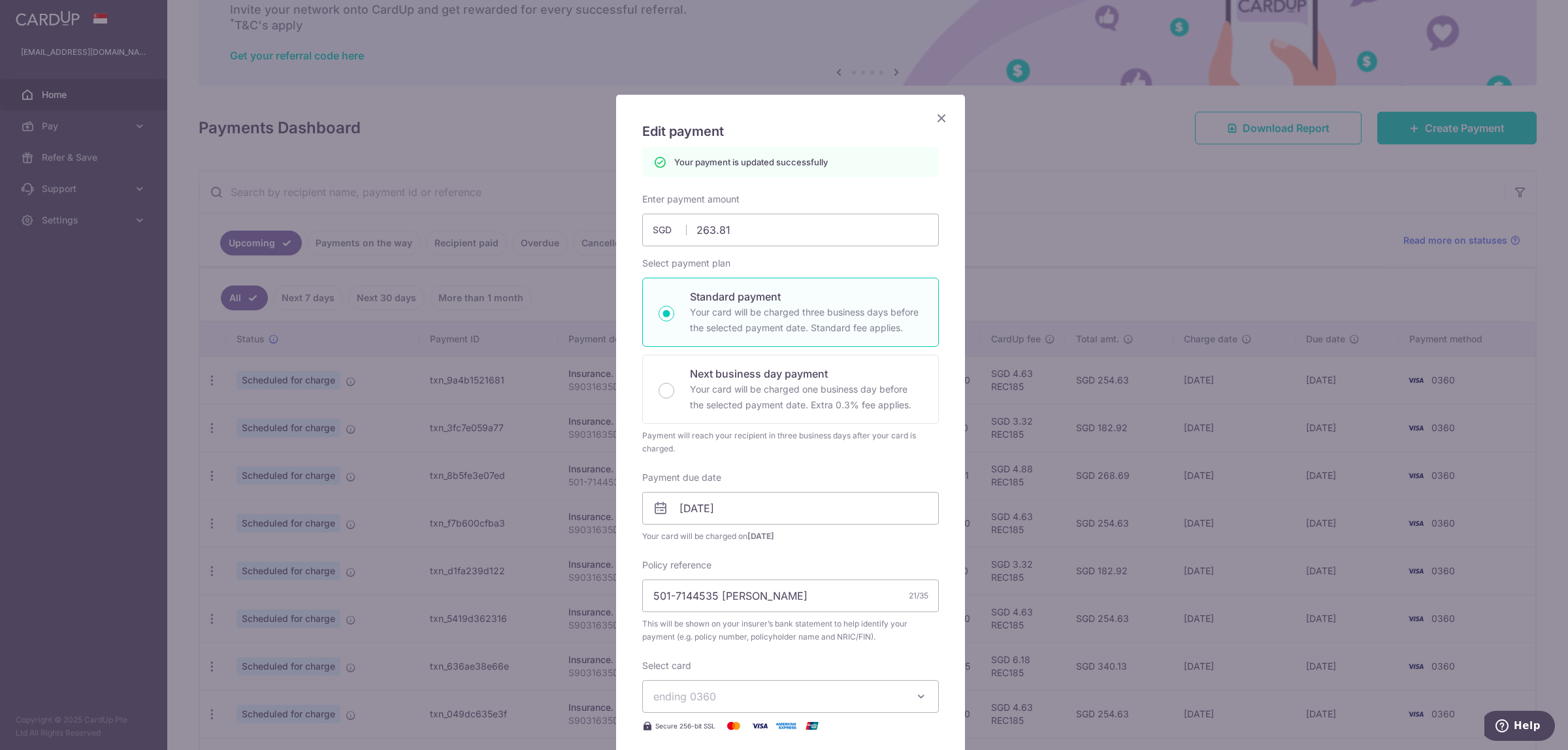
click at [939, 119] on icon "Close" at bounding box center [941, 118] width 16 height 17
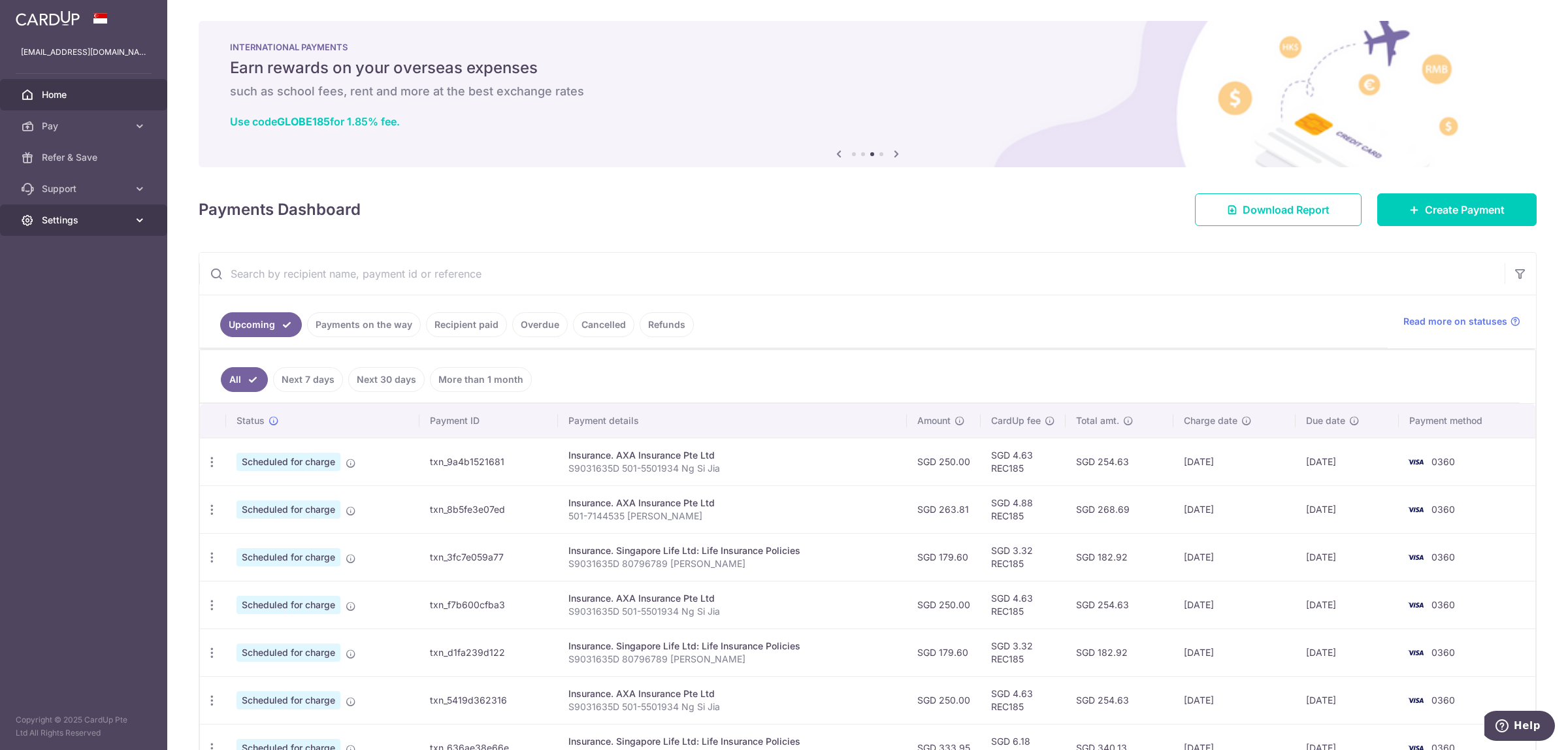
click at [88, 214] on span "Settings" at bounding box center [85, 220] width 86 height 13
click at [65, 281] on span "Logout" at bounding box center [85, 283] width 86 height 13
